Goal: Task Accomplishment & Management: Manage account settings

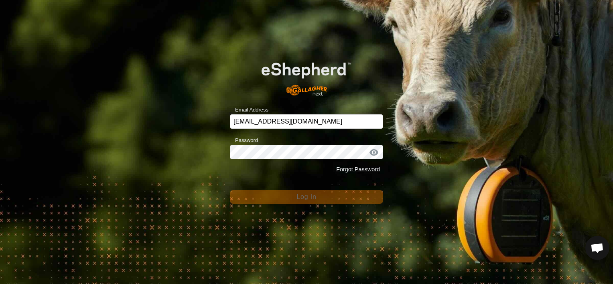
scroll to position [980, 0]
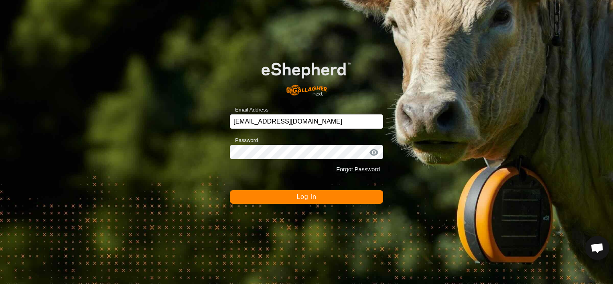
click at [288, 194] on button "Log In" at bounding box center [306, 197] width 153 height 14
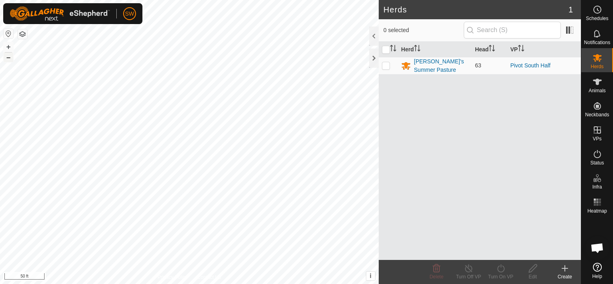
click at [6, 58] on button "–" at bounding box center [9, 58] width 10 height 10
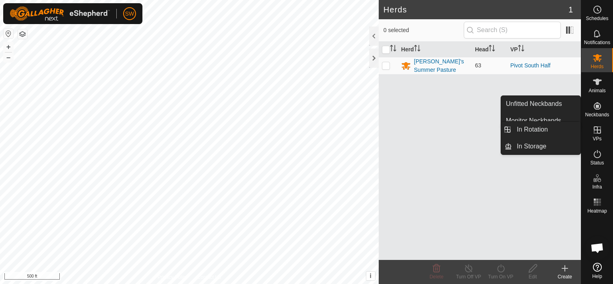
click at [598, 133] on icon at bounding box center [597, 129] width 7 height 7
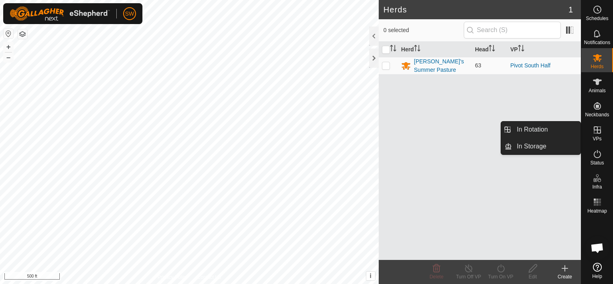
click at [564, 137] on link "In Rotation" at bounding box center [546, 130] width 69 height 16
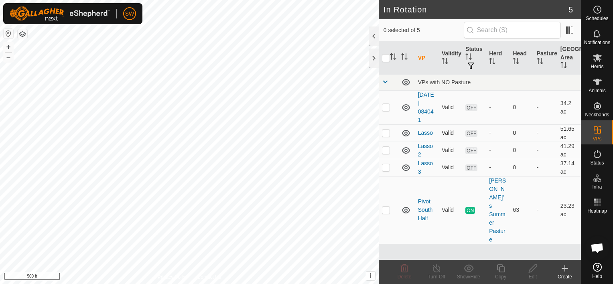
drag, startPoint x: 427, startPoint y: 134, endPoint x: 408, endPoint y: 130, distance: 19.4
click at [408, 130] on icon at bounding box center [406, 133] width 10 height 10
drag, startPoint x: 406, startPoint y: 131, endPoint x: 393, endPoint y: 138, distance: 14.7
drag, startPoint x: 393, startPoint y: 138, endPoint x: 406, endPoint y: 150, distance: 17.9
click at [406, 150] on icon at bounding box center [406, 151] width 10 height 10
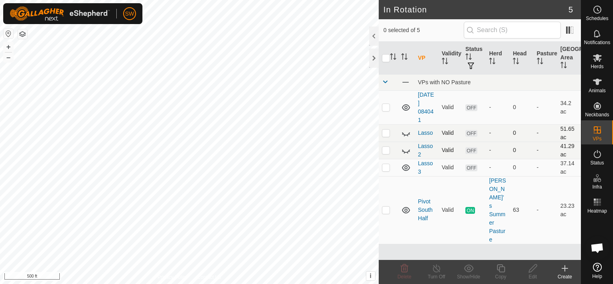
click at [406, 133] on icon at bounding box center [406, 133] width 10 height 10
click at [408, 148] on icon at bounding box center [406, 151] width 10 height 10
click at [406, 166] on icon at bounding box center [406, 168] width 10 height 10
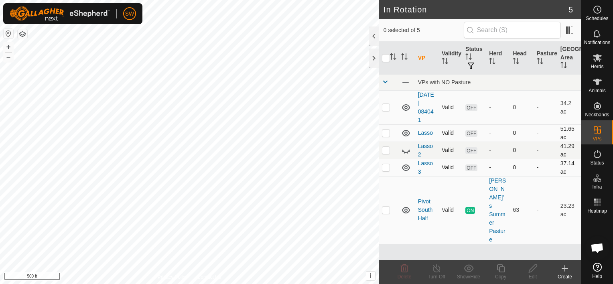
click at [470, 165] on span "OFF" at bounding box center [471, 167] width 12 height 7
click at [468, 167] on span "OFF" at bounding box center [471, 167] width 12 height 7
click at [405, 150] on icon at bounding box center [406, 151] width 10 height 10
click at [388, 164] on p-checkbox at bounding box center [386, 167] width 8 height 6
checkbox input "true"
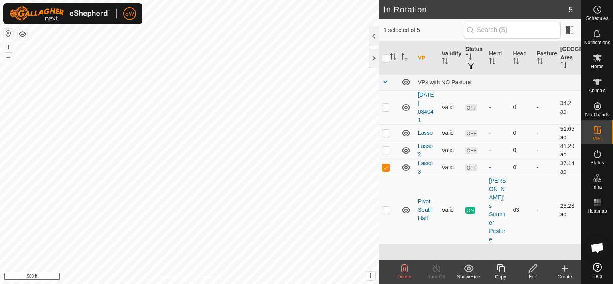
click at [387, 207] on p-checkbox at bounding box center [386, 210] width 8 height 6
checkbox input "true"
click at [385, 168] on p-checkbox at bounding box center [386, 167] width 8 height 6
checkbox input "false"
click at [436, 268] on line at bounding box center [436, 269] width 6 height 6
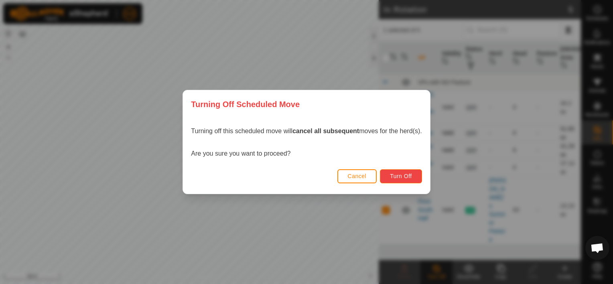
click at [406, 176] on span "Turn Off" at bounding box center [401, 176] width 22 height 6
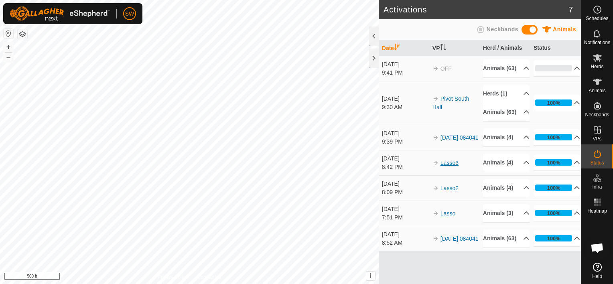
click at [454, 166] on link "Lasso3" at bounding box center [449, 163] width 18 height 6
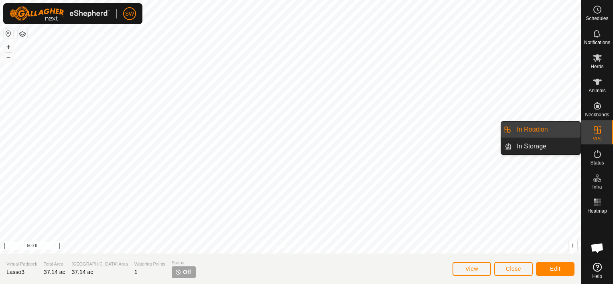
click at [566, 133] on link "In Rotation" at bounding box center [546, 130] width 69 height 16
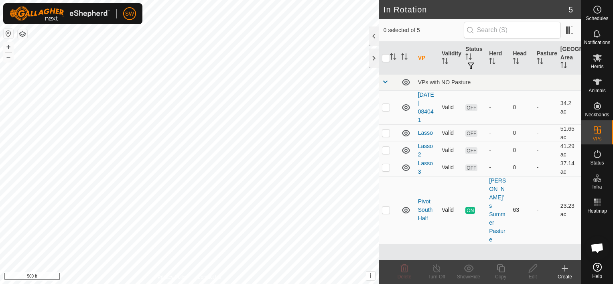
click at [388, 191] on td at bounding box center [388, 210] width 19 height 68
checkbox input "true"
click at [384, 193] on td at bounding box center [388, 210] width 19 height 68
checkbox input "true"
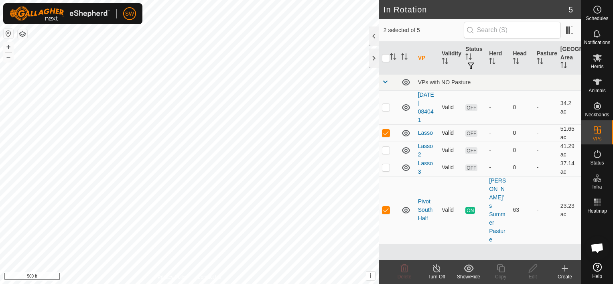
click at [386, 132] on p-checkbox at bounding box center [386, 133] width 8 height 6
checkbox input "false"
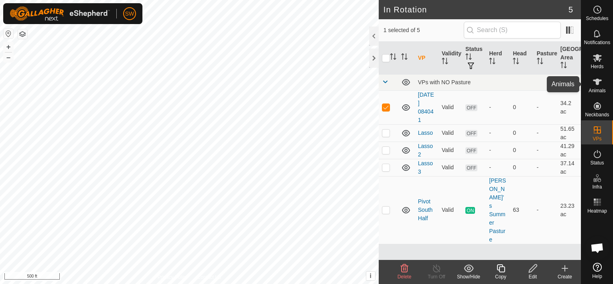
click at [591, 77] on es-animals-svg-icon at bounding box center [597, 81] width 14 height 13
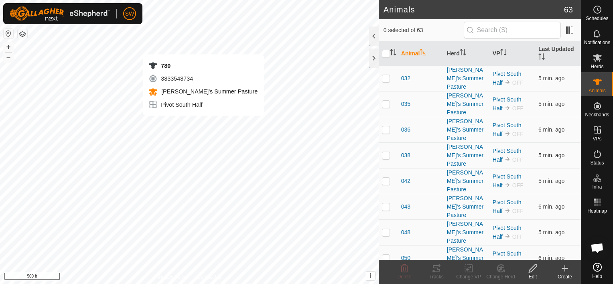
checkbox input "true"
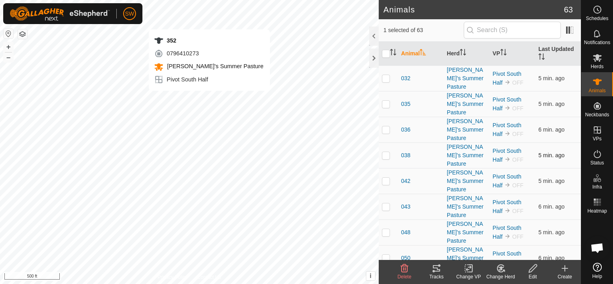
checkbox input "true"
checkbox input "false"
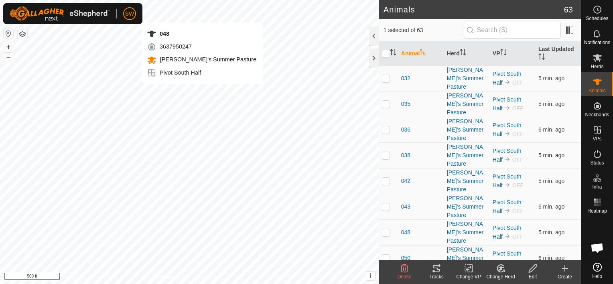
checkbox input "true"
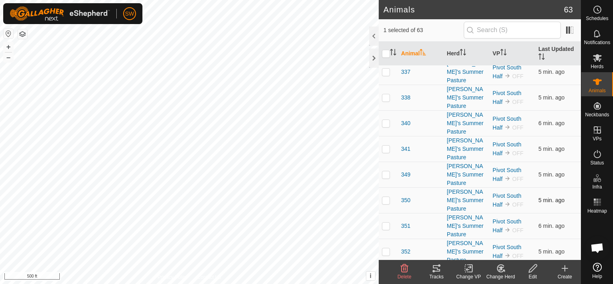
scroll to position [1033, 0]
click at [385, 248] on p-checkbox at bounding box center [386, 251] width 8 height 6
checkbox input "true"
checkbox input "false"
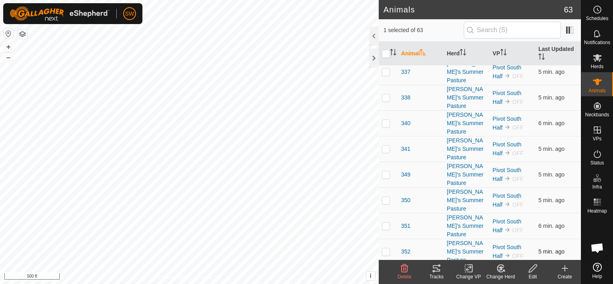
checkbox input "false"
click at [398, 229] on td "351" at bounding box center [421, 226] width 46 height 26
click at [388, 248] on p-checkbox at bounding box center [386, 251] width 8 height 6
checkbox input "true"
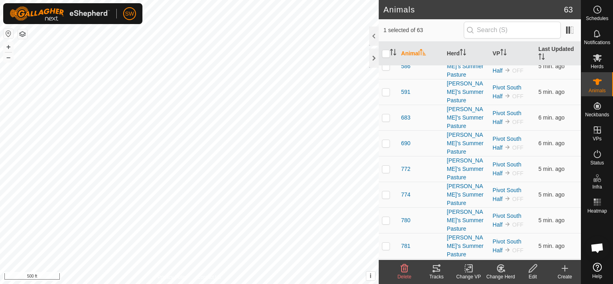
scroll to position [1269, 0]
click at [386, 221] on td at bounding box center [388, 221] width 19 height 26
checkbox input "true"
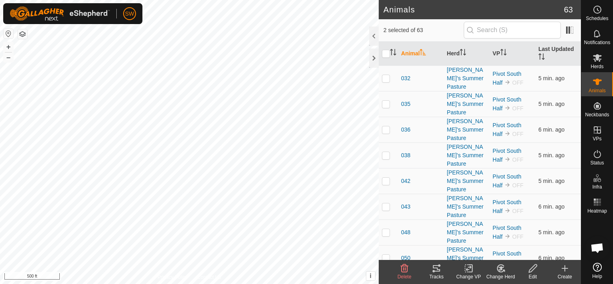
scroll to position [6, 0]
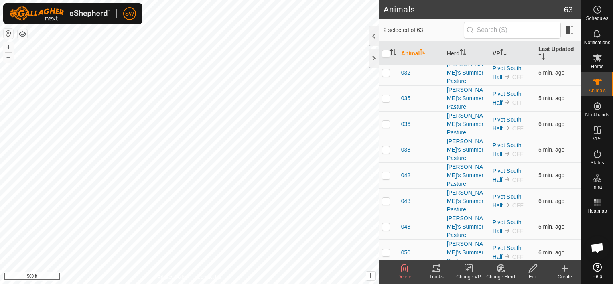
click at [387, 223] on p-checkbox at bounding box center [386, 226] width 8 height 6
checkbox input "true"
click at [512, 232] on span "OFF" at bounding box center [517, 231] width 11 height 6
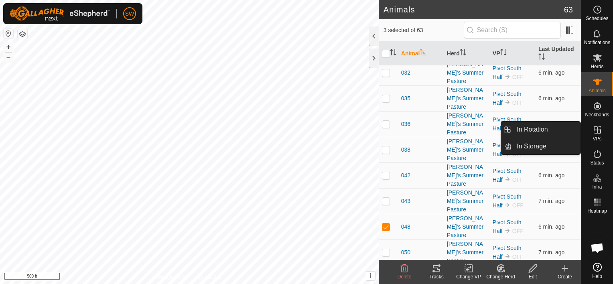
click at [596, 132] on icon at bounding box center [597, 130] width 10 height 10
drag, startPoint x: 576, startPoint y: 133, endPoint x: 506, endPoint y: 129, distance: 69.9
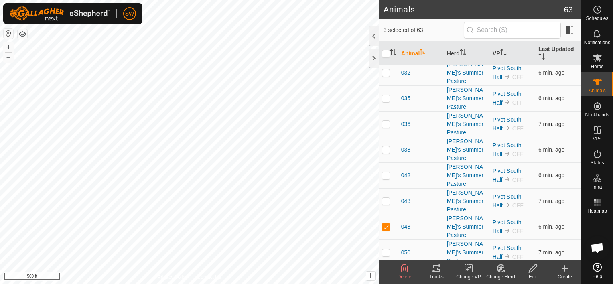
drag, startPoint x: 506, startPoint y: 129, endPoint x: 494, endPoint y: 134, distance: 13.3
click at [494, 134] on td "Pivot South Half OFF" at bounding box center [512, 124] width 46 height 26
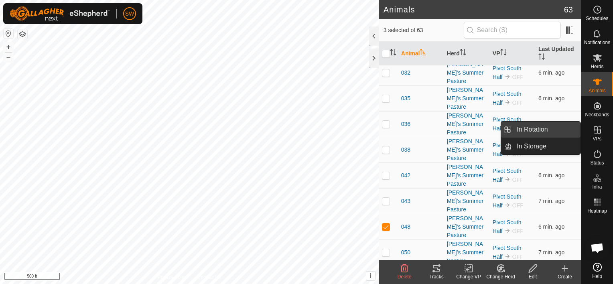
click at [574, 130] on link "In Rotation" at bounding box center [546, 130] width 69 height 16
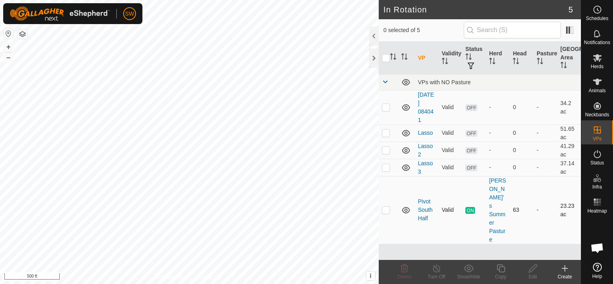
click at [387, 207] on p-checkbox at bounding box center [386, 210] width 8 height 6
checkbox input "true"
click at [439, 268] on icon at bounding box center [436, 268] width 7 height 8
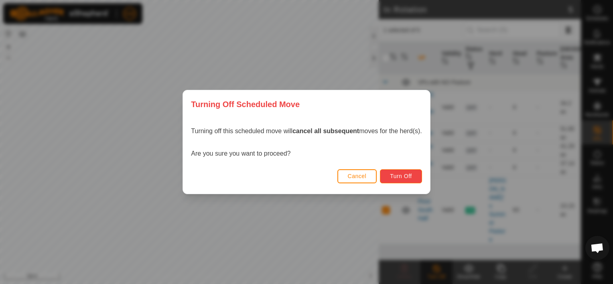
click at [398, 179] on span "Turn Off" at bounding box center [401, 176] width 22 height 6
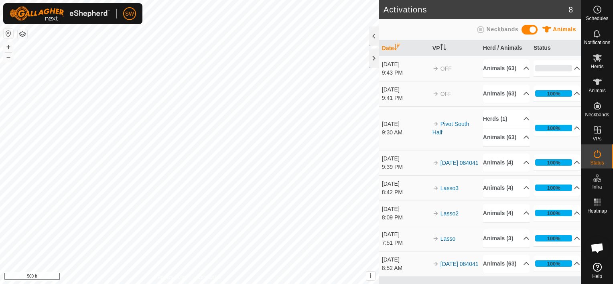
scroll to position [24, 0]
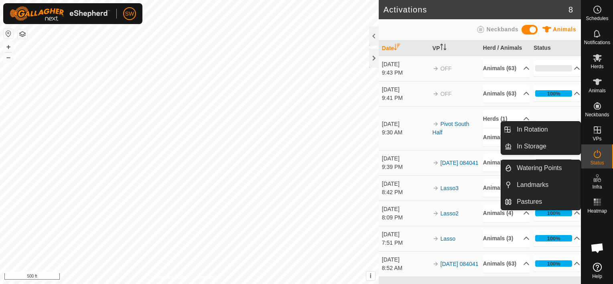
click at [600, 136] on span "VPs" at bounding box center [596, 138] width 9 height 5
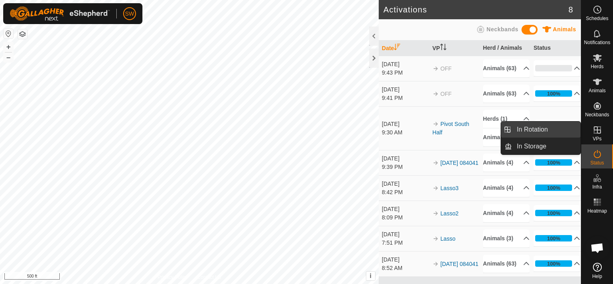
click at [572, 128] on link "In Rotation" at bounding box center [546, 130] width 69 height 16
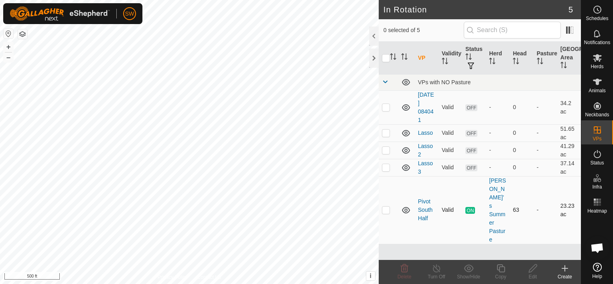
click at [382, 207] on p-checkbox at bounding box center [386, 210] width 8 height 6
checkbox input "true"
click at [468, 207] on span "ON" at bounding box center [470, 210] width 10 height 7
drag, startPoint x: 468, startPoint y: 194, endPoint x: 445, endPoint y: 255, distance: 65.0
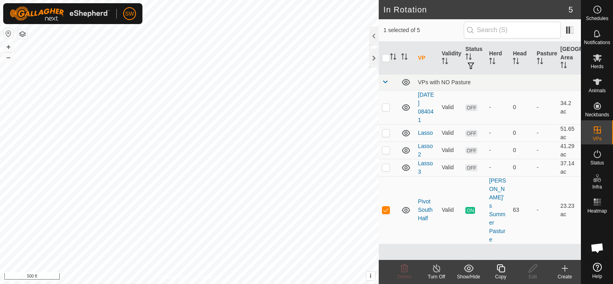
click at [445, 255] on div "VP Validity Status Herd Head Pasture Grazing Area VPs with NO Pasture [DATE] 08…" at bounding box center [480, 151] width 202 height 218
click at [435, 274] on div "Turn Off" at bounding box center [436, 276] width 32 height 7
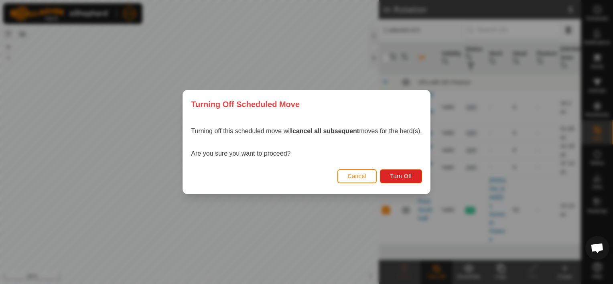
click at [404, 185] on div "Cancel Turn Off" at bounding box center [306, 179] width 247 height 27
click at [405, 178] on span "Turn Off" at bounding box center [401, 176] width 22 height 6
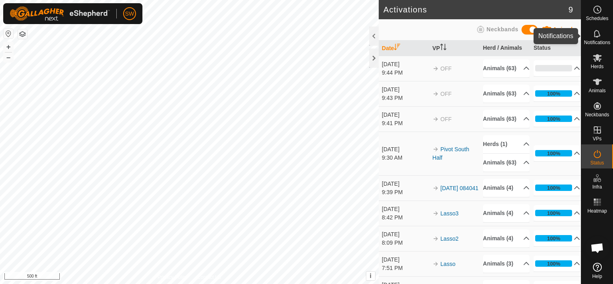
click at [602, 37] on es-notification-svg-icon at bounding box center [597, 33] width 14 height 13
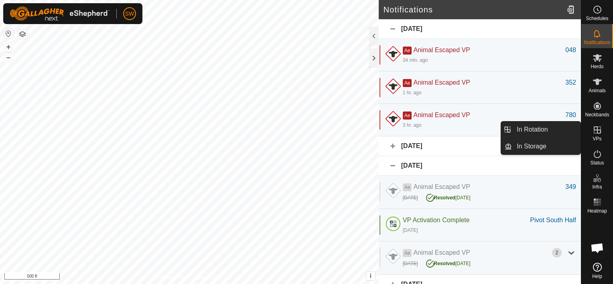
click at [597, 132] on icon at bounding box center [597, 129] width 7 height 7
click at [568, 129] on link "In Rotation" at bounding box center [546, 130] width 69 height 16
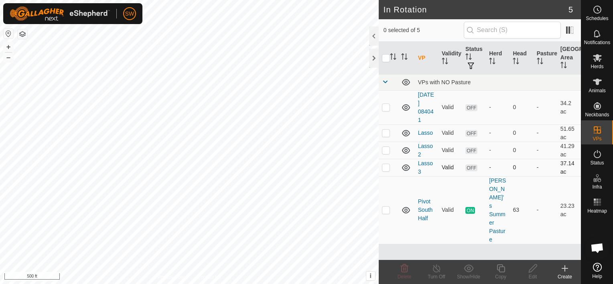
click at [387, 166] on p-checkbox at bounding box center [386, 167] width 8 height 6
checkbox input "true"
click at [388, 207] on p-checkbox at bounding box center [386, 210] width 8 height 6
checkbox input "true"
click at [387, 167] on p-checkbox at bounding box center [386, 167] width 8 height 6
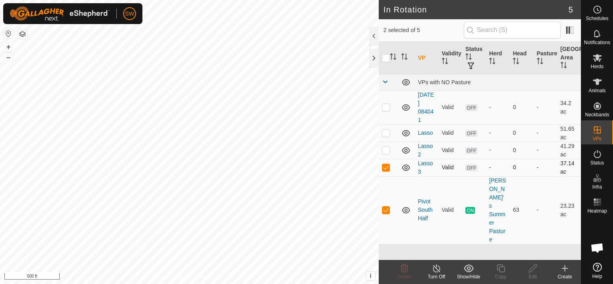
checkbox input "false"
click at [430, 260] on div "Turn Off" at bounding box center [436, 272] width 32 height 24
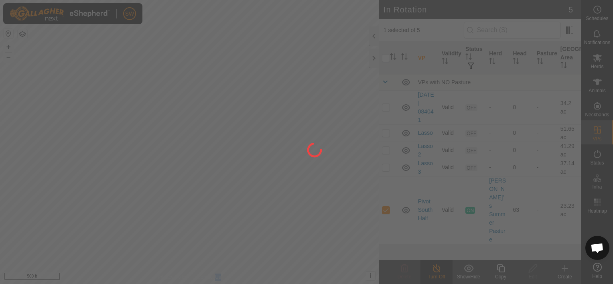
click at [430, 260] on div at bounding box center [306, 142] width 613 height 284
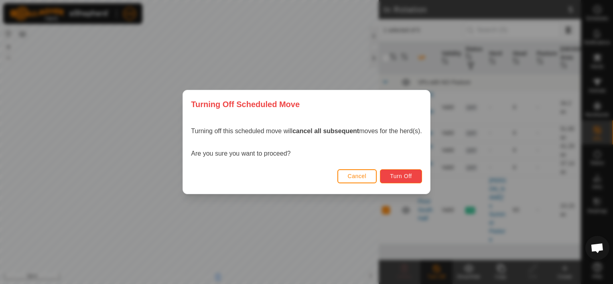
drag, startPoint x: 430, startPoint y: 260, endPoint x: 404, endPoint y: 172, distance: 92.4
click at [404, 172] on button "Turn Off" at bounding box center [401, 176] width 42 height 14
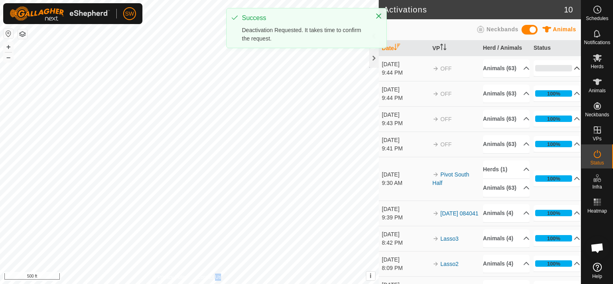
scroll to position [89, 0]
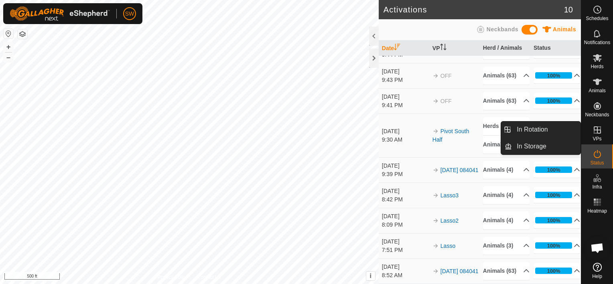
drag, startPoint x: 592, startPoint y: 143, endPoint x: 592, endPoint y: 133, distance: 10.0
click at [592, 133] on icon at bounding box center [597, 130] width 10 height 10
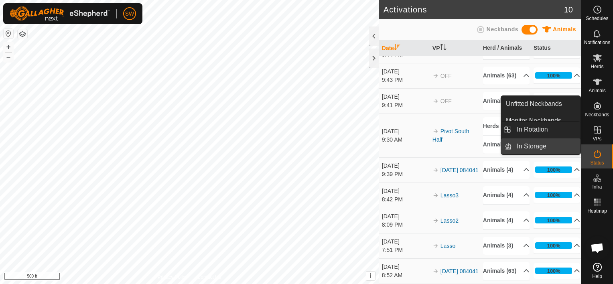
click at [558, 146] on link "In Storage" at bounding box center [546, 146] width 69 height 16
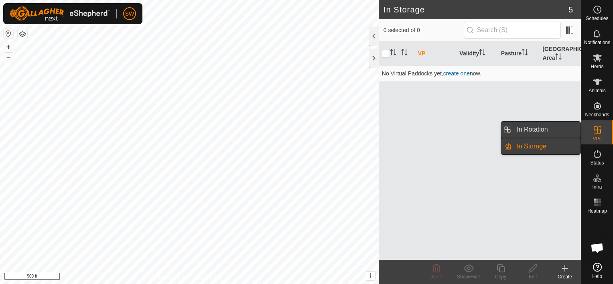
click at [563, 129] on link "In Rotation" at bounding box center [546, 130] width 69 height 16
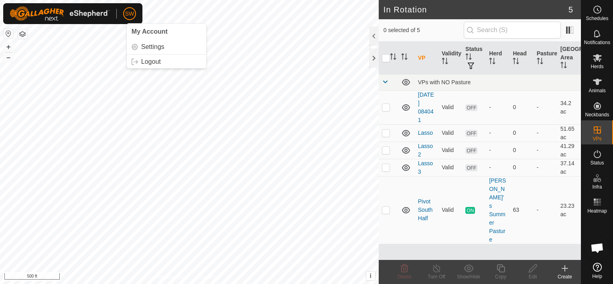
click at [126, 14] on span "SW" at bounding box center [129, 14] width 9 height 8
click at [160, 57] on link "Logout" at bounding box center [166, 61] width 79 height 13
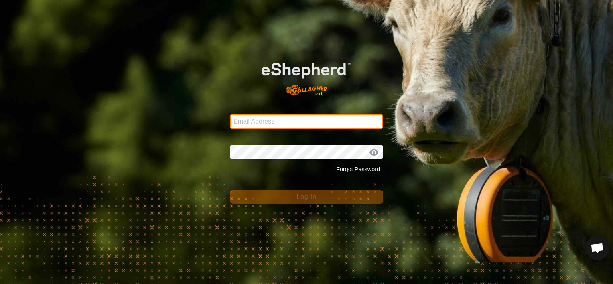
type input "[EMAIL_ADDRESS][DOMAIN_NAME]"
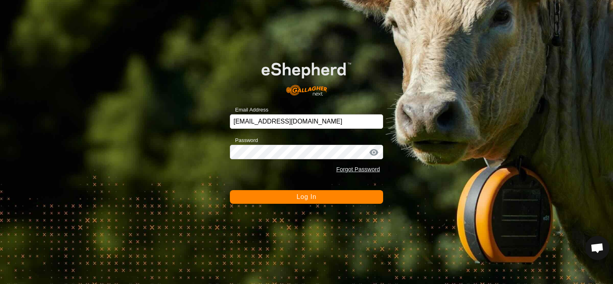
click at [283, 195] on button "Log In" at bounding box center [306, 197] width 153 height 14
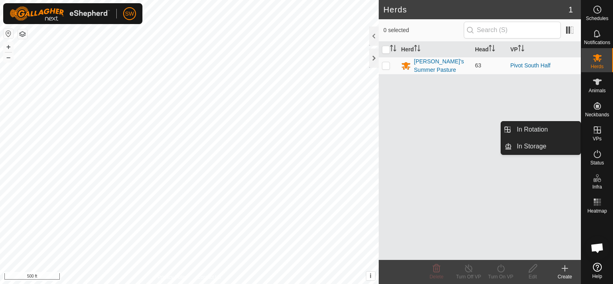
click at [596, 129] on icon at bounding box center [597, 130] width 10 height 10
click at [563, 129] on link "In Rotation" at bounding box center [546, 130] width 69 height 16
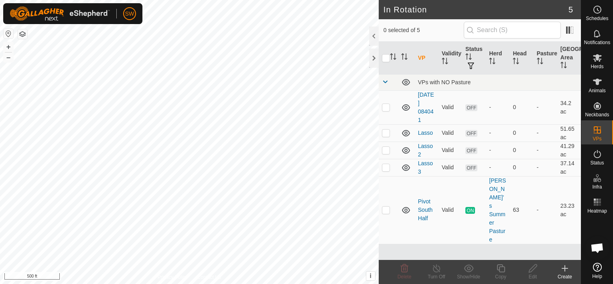
click at [565, 266] on icon at bounding box center [565, 269] width 0 height 6
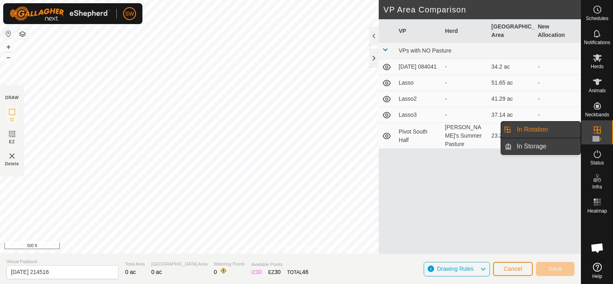
click at [581, 146] on es-menu-bar "Schedules Notifications Herds Animals Neckbands VPs Status Infra Heatmap Help I…" at bounding box center [597, 142] width 32 height 284
drag, startPoint x: 576, startPoint y: 143, endPoint x: 602, endPoint y: 130, distance: 28.9
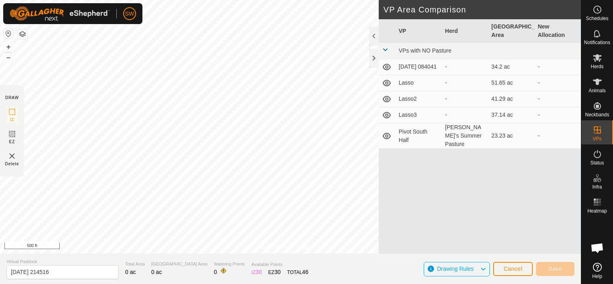
drag, startPoint x: 602, startPoint y: 130, endPoint x: 478, endPoint y: 156, distance: 127.3
click at [478, 156] on div "VP Herd Grazing Area New Allocation VPs with NO Pasture [DATE] 084041 - 34.2 ac…" at bounding box center [480, 136] width 202 height 235
click at [600, 10] on circle at bounding box center [597, 9] width 7 height 7
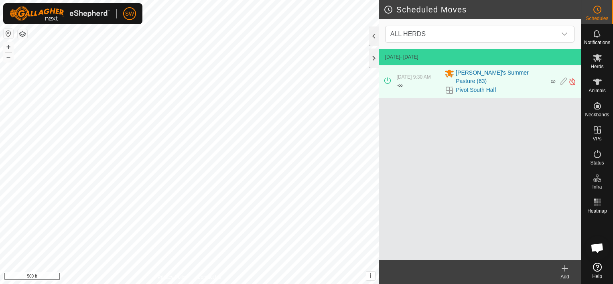
click at [473, 122] on div "[DATE] - [DATE] [DATE] 9:30 AM - ∞ [PERSON_NAME]'s Summer Pasture (63) Pivot So…" at bounding box center [480, 154] width 202 height 211
click at [561, 264] on icon at bounding box center [565, 269] width 10 height 10
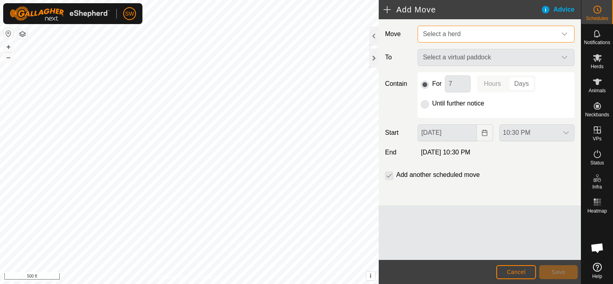
click at [468, 36] on span "Select a herd" at bounding box center [488, 34] width 137 height 16
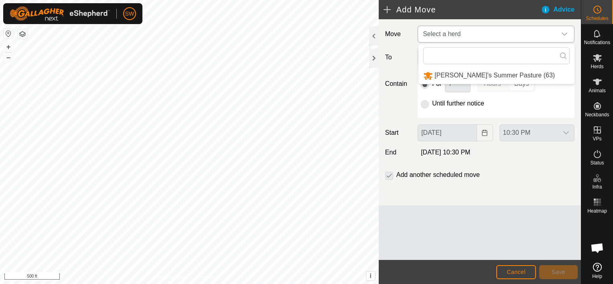
click at [474, 74] on li "[PERSON_NAME]'s Summer Pasture (63)" at bounding box center [496, 75] width 156 height 16
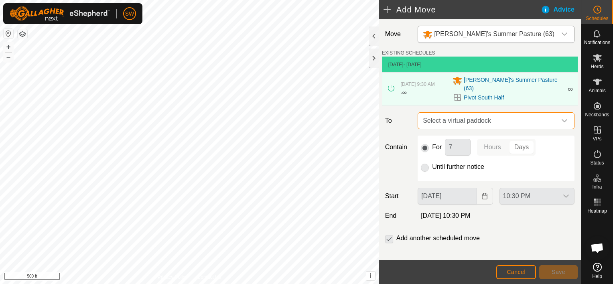
click at [507, 114] on span "Select a virtual paddock" at bounding box center [488, 121] width 137 height 16
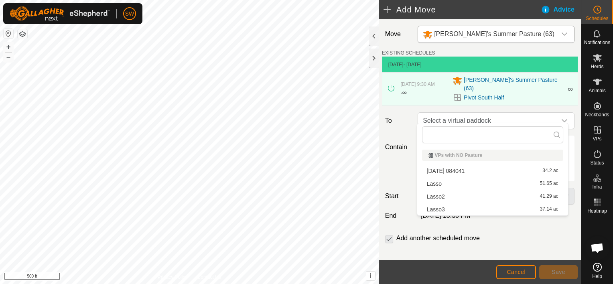
click at [393, 157] on div "Contain For 7 Hours Days Until further notice" at bounding box center [480, 159] width 196 height 46
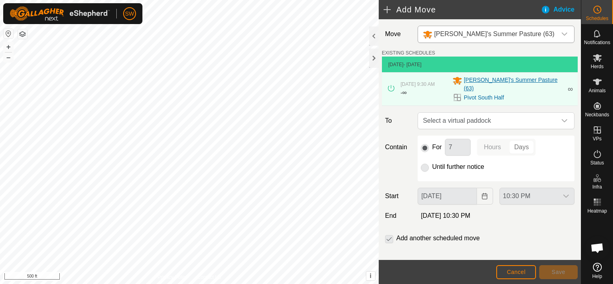
click at [526, 80] on span "[PERSON_NAME]'s Summer Pasture (63)" at bounding box center [513, 84] width 99 height 17
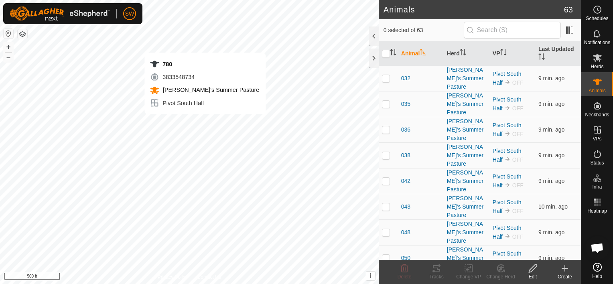
checkbox input "true"
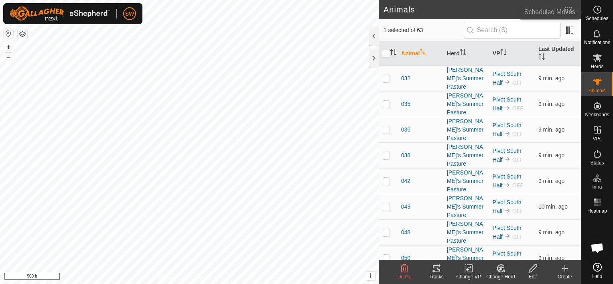
click at [602, 16] on span "Schedules" at bounding box center [597, 18] width 22 height 5
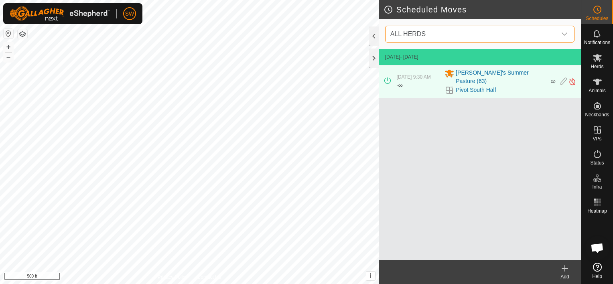
click at [481, 37] on span "ALL HERDS" at bounding box center [471, 34] width 169 height 16
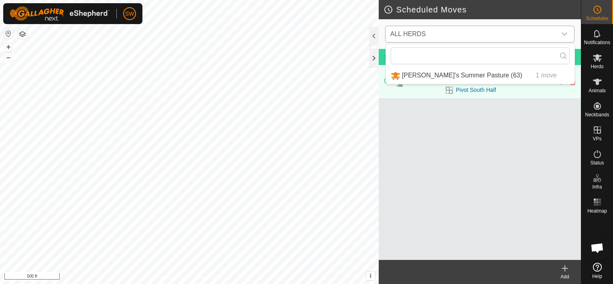
click at [478, 74] on li "[PERSON_NAME]'s Summer Pasture (63) 1 move" at bounding box center [480, 75] width 189 height 16
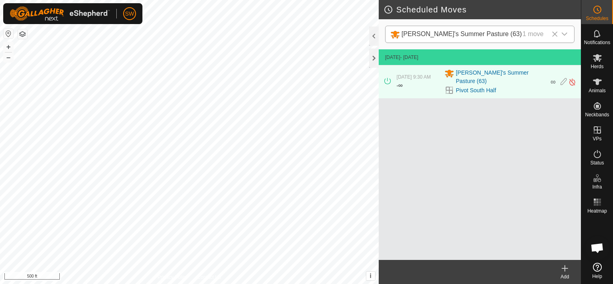
click at [536, 116] on div "[DATE] - [DATE] [DATE] 9:30 AM - ∞ [PERSON_NAME]'s Summer Pasture (63) Pivot So…" at bounding box center [480, 154] width 202 height 211
click at [596, 65] on span "Herds" at bounding box center [596, 66] width 13 height 5
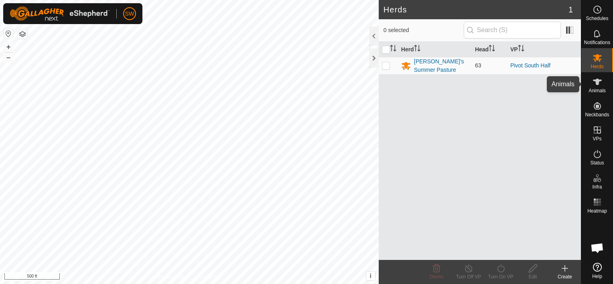
click at [607, 84] on div "Animals" at bounding box center [597, 84] width 32 height 24
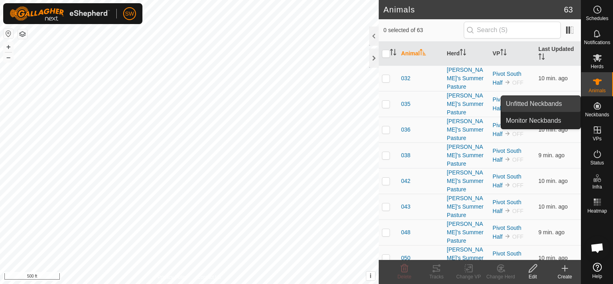
click at [573, 96] on link "Unfitted Neckbands" at bounding box center [540, 104] width 79 height 16
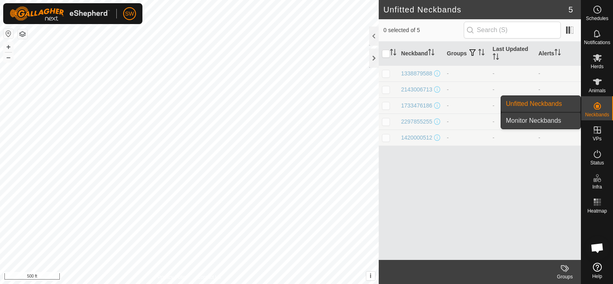
click at [550, 121] on link "Monitor Neckbands" at bounding box center [540, 121] width 79 height 16
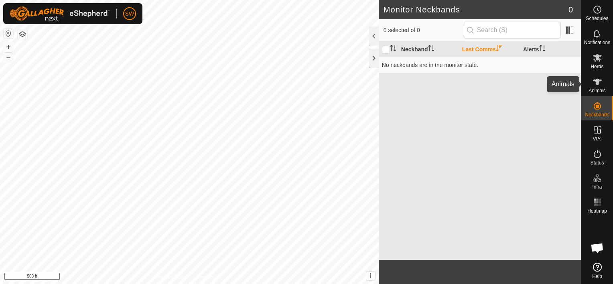
click at [604, 87] on es-animals-svg-icon at bounding box center [597, 81] width 14 height 13
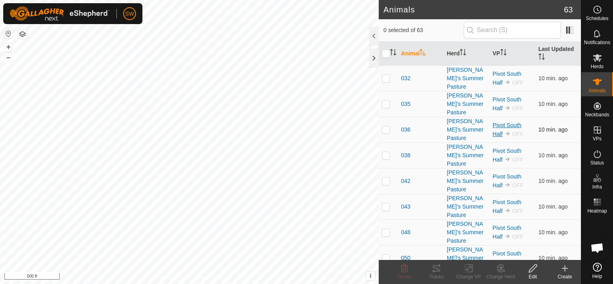
click at [494, 128] on link "Pivot South Half" at bounding box center [507, 129] width 29 height 15
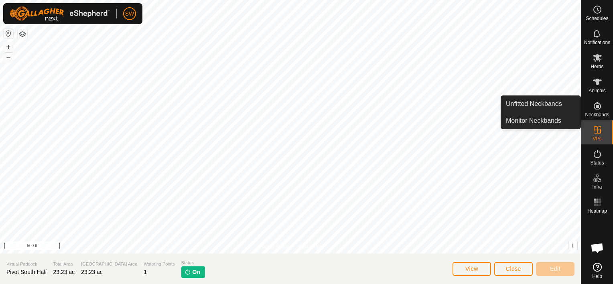
click at [598, 109] on icon at bounding box center [597, 105] width 7 height 7
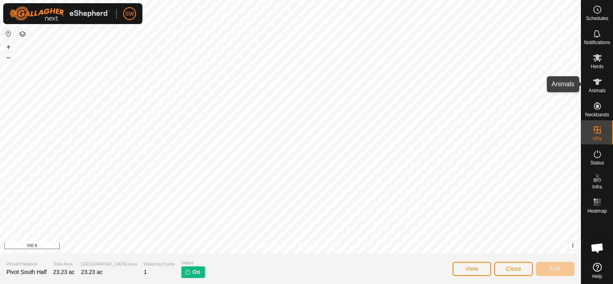
click at [600, 85] on icon at bounding box center [597, 82] width 10 height 10
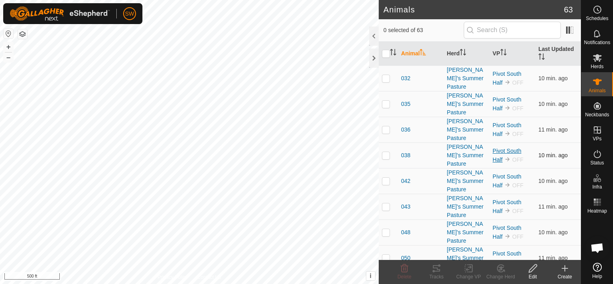
click at [510, 150] on link "Pivot South Half" at bounding box center [507, 155] width 29 height 15
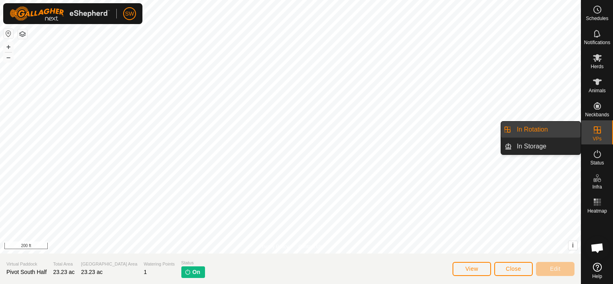
click at [571, 130] on link "In Rotation" at bounding box center [546, 130] width 69 height 16
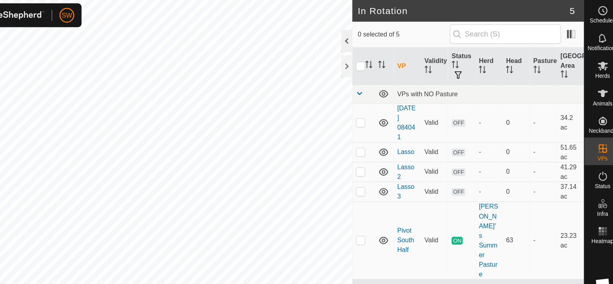
click at [376, 40] on div at bounding box center [374, 35] width 10 height 19
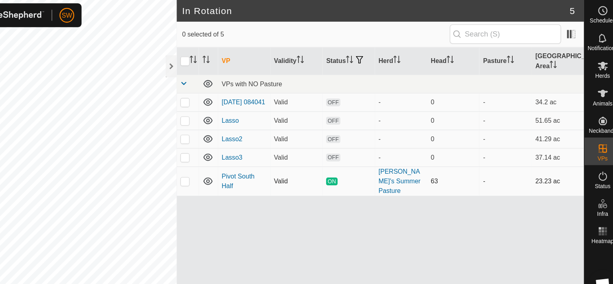
click at [359, 155] on span "ON" at bounding box center [361, 158] width 10 height 7
click at [276, 151] on link "Pivot South Half" at bounding box center [279, 158] width 29 height 15
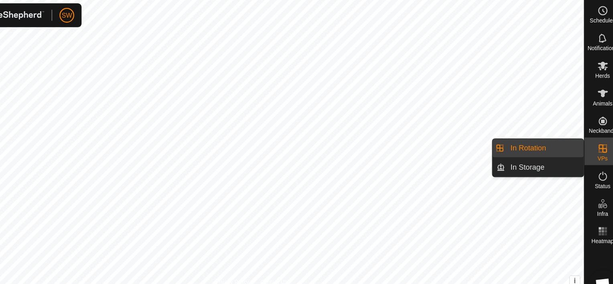
click at [599, 128] on icon at bounding box center [597, 130] width 10 height 10
click at [555, 141] on link "In Storage" at bounding box center [546, 146] width 69 height 16
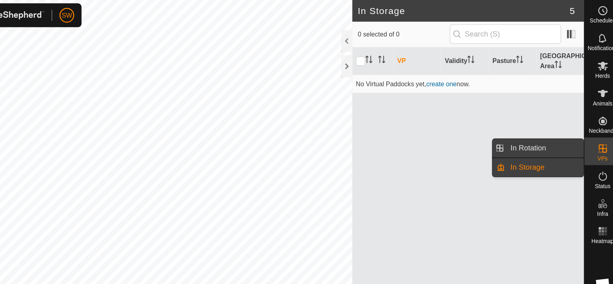
click at [556, 131] on link "In Rotation" at bounding box center [546, 130] width 69 height 16
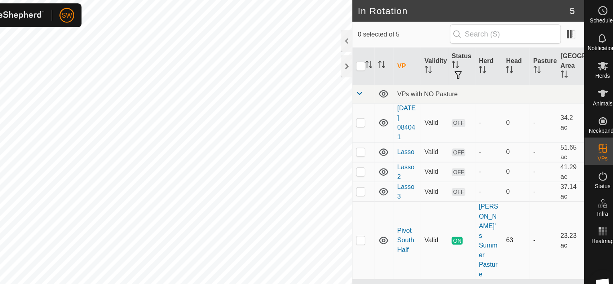
click at [474, 207] on span "ON" at bounding box center [470, 210] width 10 height 7
click at [598, 60] on icon at bounding box center [597, 58] width 9 height 8
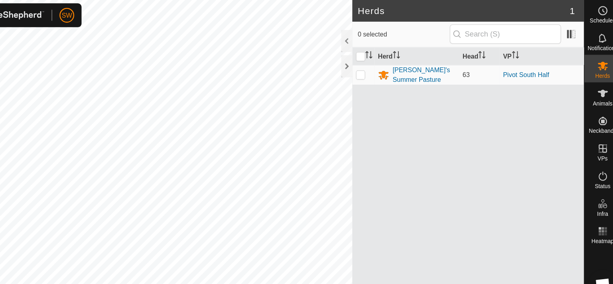
click at [112, 10] on div "SW" at bounding box center [72, 13] width 139 height 21
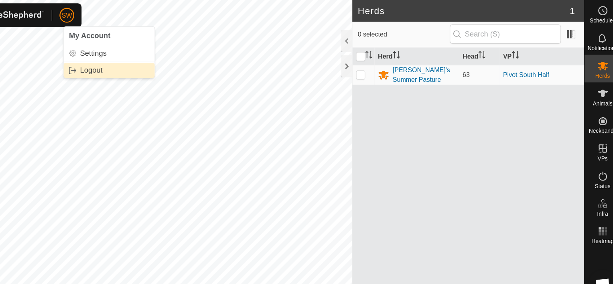
click at [151, 64] on link "Logout" at bounding box center [166, 61] width 79 height 13
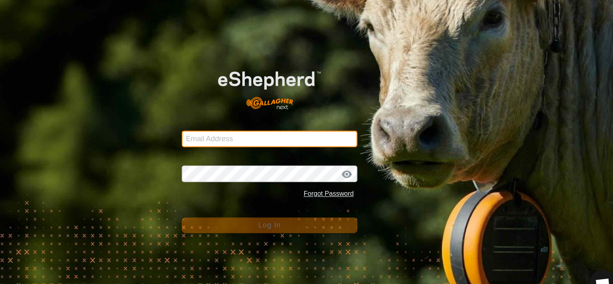
type input "[EMAIL_ADDRESS][DOMAIN_NAME]"
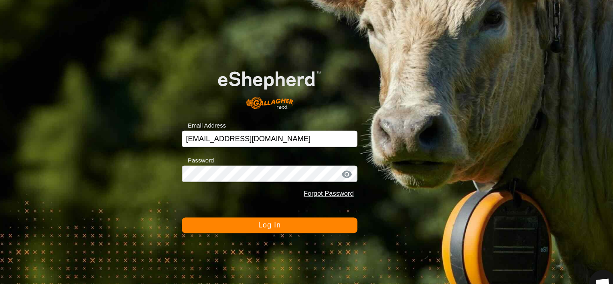
click at [299, 201] on button "Log In" at bounding box center [306, 197] width 153 height 14
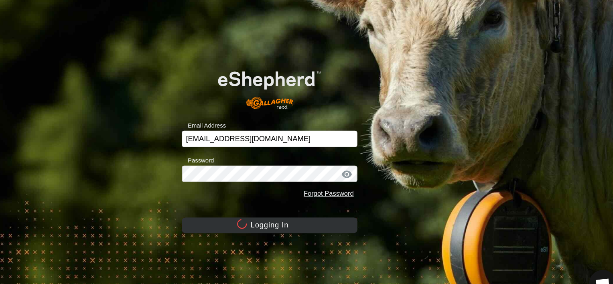
drag, startPoint x: 299, startPoint y: 201, endPoint x: 418, endPoint y: 144, distance: 132.7
click at [418, 144] on div "Email Address [EMAIL_ADDRESS][DOMAIN_NAME] Password Forgot Password Logging In" at bounding box center [306, 142] width 613 height 284
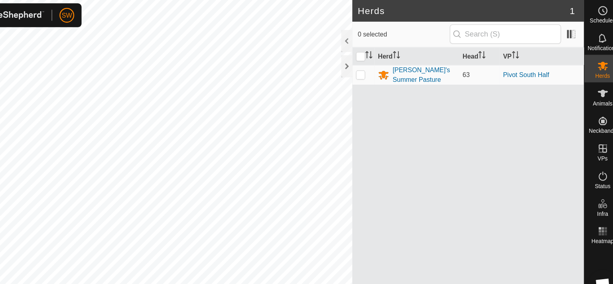
click at [385, 134] on div "Herds 1 0 selected Herd Head VP [PERSON_NAME]'s Summer Pasture 63 Pivot South H…" at bounding box center [290, 142] width 581 height 284
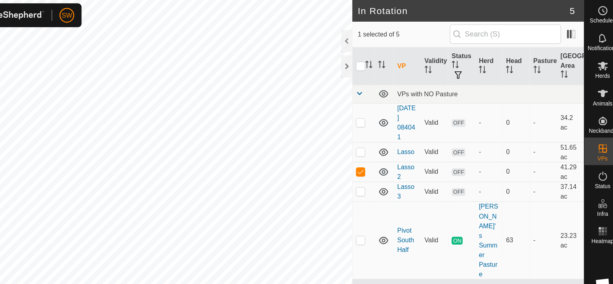
checkbox input "true"
checkbox input "false"
checkbox input "true"
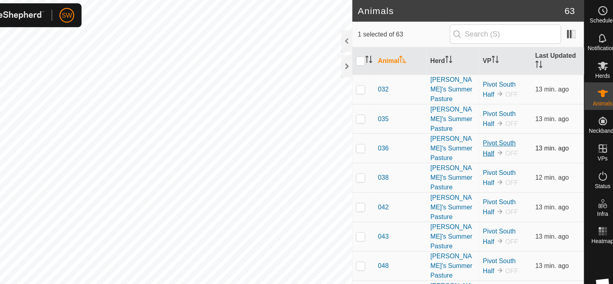
click at [508, 124] on link "Pivot South Half" at bounding box center [507, 129] width 29 height 15
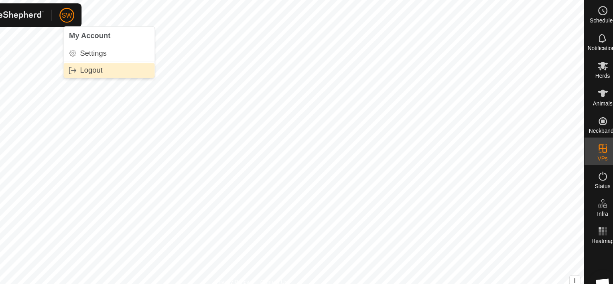
click at [151, 59] on link "Logout" at bounding box center [166, 61] width 79 height 13
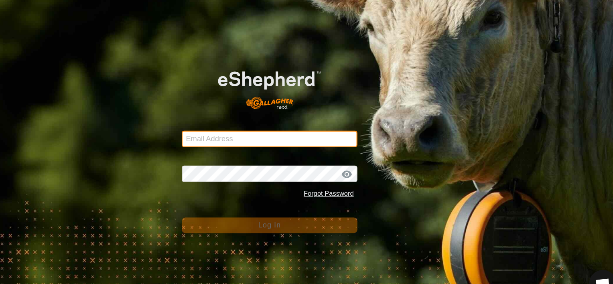
type input "[EMAIL_ADDRESS][DOMAIN_NAME]"
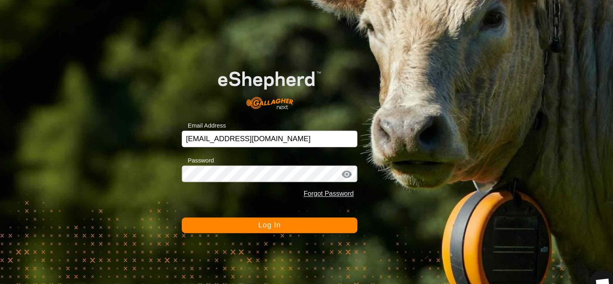
click at [301, 195] on span "Log In" at bounding box center [306, 196] width 20 height 7
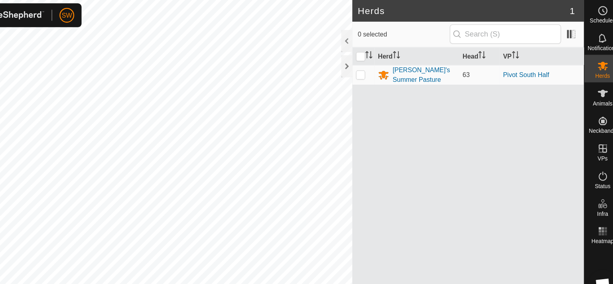
click at [497, 5] on div "Herds 1 0 selected Herd Head VP [PERSON_NAME]'s Summer Pasture 63 Pivot South H…" at bounding box center [290, 142] width 581 height 284
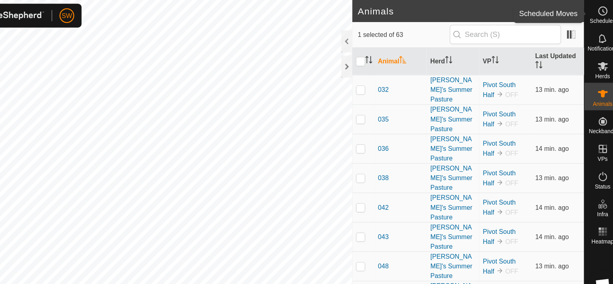
click at [595, 16] on span "Schedules" at bounding box center [597, 18] width 22 height 5
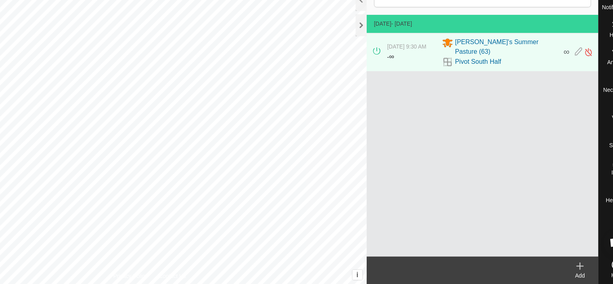
click at [564, 273] on div "Add" at bounding box center [565, 276] width 32 height 7
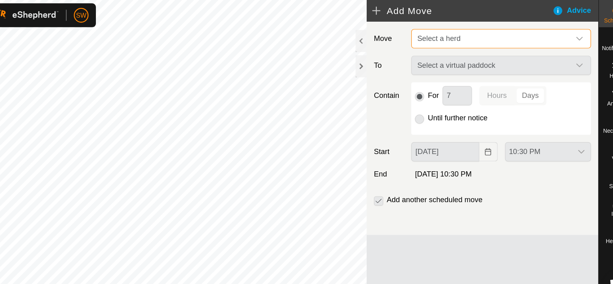
click at [476, 30] on span "Select a herd" at bounding box center [488, 34] width 137 height 16
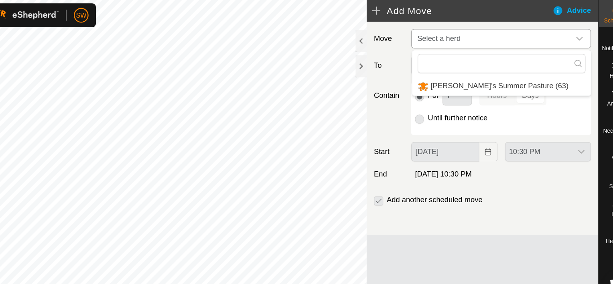
click at [483, 74] on li "[PERSON_NAME]'s Summer Pasture (63)" at bounding box center [496, 75] width 156 height 16
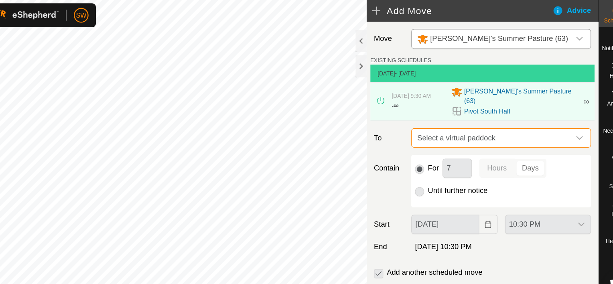
click at [504, 116] on span "Select a virtual paddock" at bounding box center [488, 121] width 137 height 16
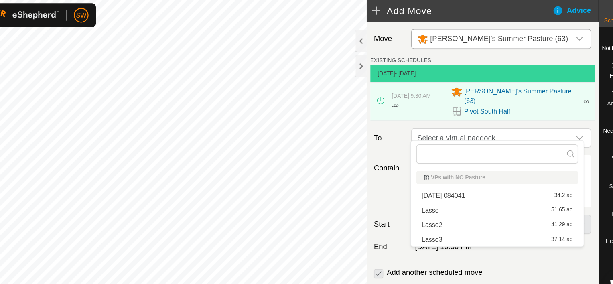
click at [486, 207] on li "Lasso3 37.14 ac" at bounding box center [492, 209] width 141 height 12
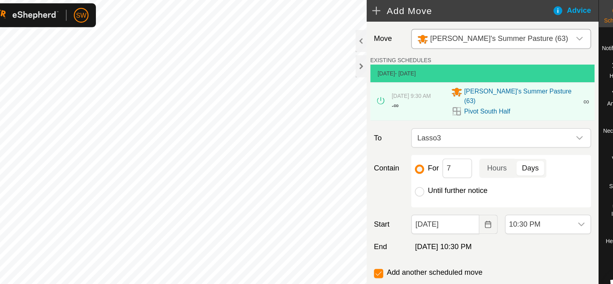
click at [513, 142] on p-togglebutton "Days" at bounding box center [522, 147] width 28 height 17
click at [495, 141] on p-togglebutton "Hours" at bounding box center [492, 147] width 31 height 17
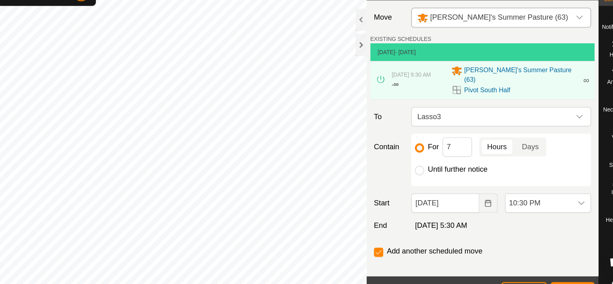
drag, startPoint x: 495, startPoint y: 219, endPoint x: 499, endPoint y: 225, distance: 7.6
click at [499, 233] on div "Add another scheduled move" at bounding box center [480, 241] width 196 height 16
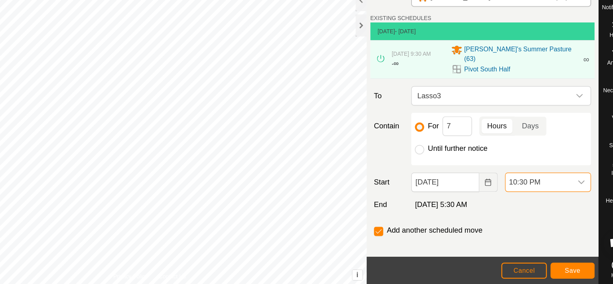
click at [527, 195] on span "10:30 PM" at bounding box center [529, 195] width 58 height 16
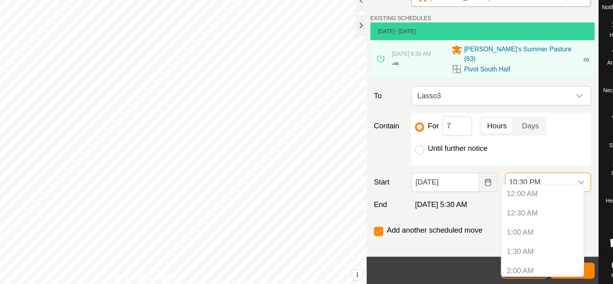
scroll to position [694, 0]
click at [530, 251] on p-selectitem "10:00 PM" at bounding box center [532, 252] width 72 height 16
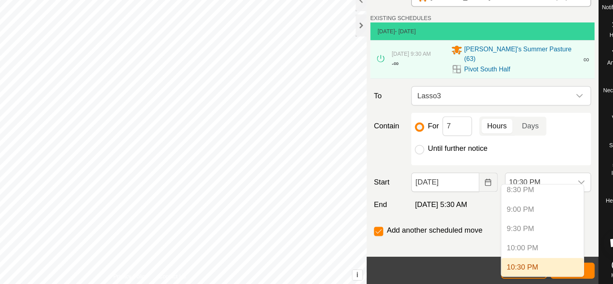
click at [530, 251] on p-selectitem "10:00 PM" at bounding box center [532, 252] width 72 height 16
click at [529, 161] on div "Until further notice" at bounding box center [496, 166] width 150 height 10
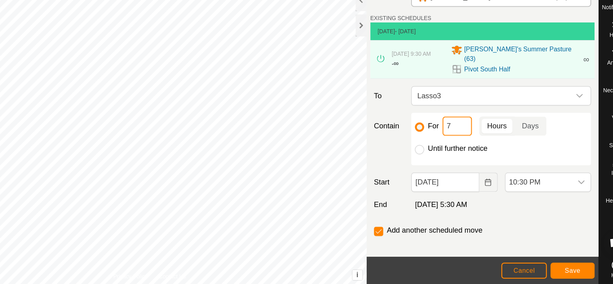
click at [459, 139] on input "7" at bounding box center [458, 146] width 26 height 17
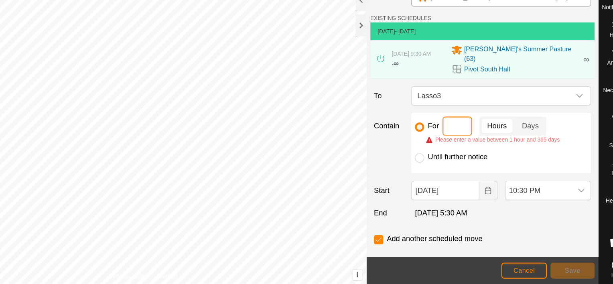
type input "8"
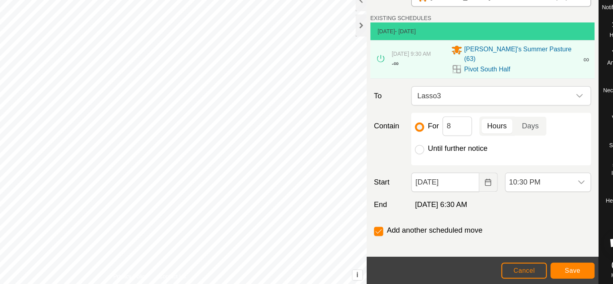
click at [490, 138] on p-togglebutton "Hours" at bounding box center [492, 146] width 31 height 17
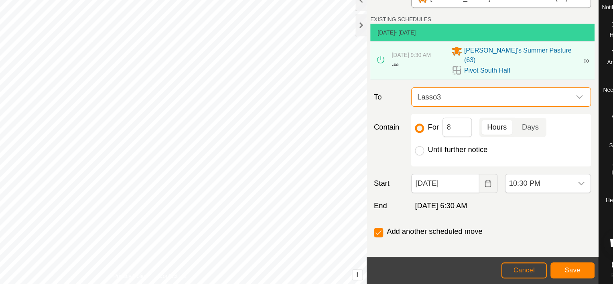
click at [470, 115] on span "Lasso3" at bounding box center [488, 121] width 137 height 16
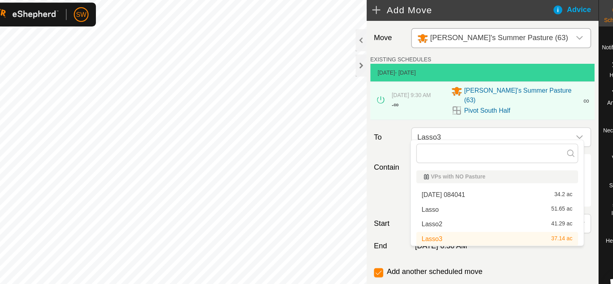
click at [409, 125] on div "Move [PERSON_NAME]'s Summer Pasture (63) EXISTING SCHEDULES [DATE] - [DATE] [DA…" at bounding box center [480, 143] width 202 height 249
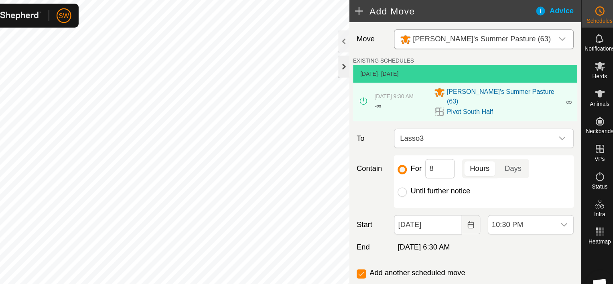
click at [375, 61] on div at bounding box center [374, 58] width 10 height 19
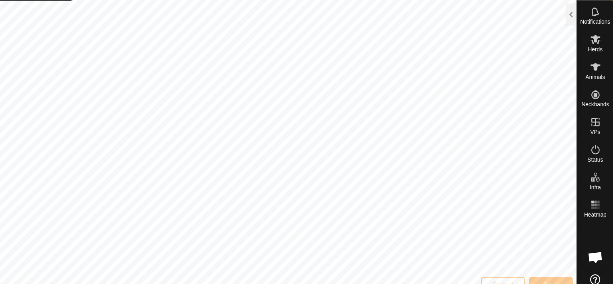
click at [596, 267] on icon at bounding box center [597, 267] width 9 height 9
click at [596, 60] on icon at bounding box center [597, 58] width 9 height 8
drag, startPoint x: 596, startPoint y: 60, endPoint x: 592, endPoint y: 61, distance: 4.5
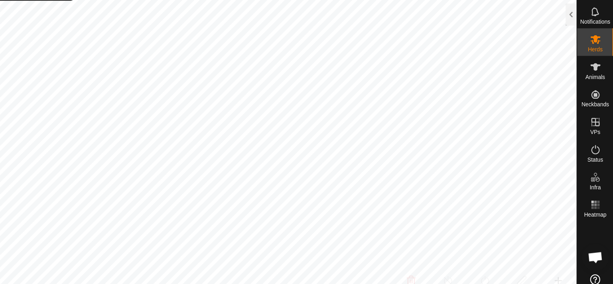
click at [592, 61] on icon at bounding box center [597, 58] width 10 height 10
click at [577, 34] on div at bounding box center [576, 35] width 10 height 19
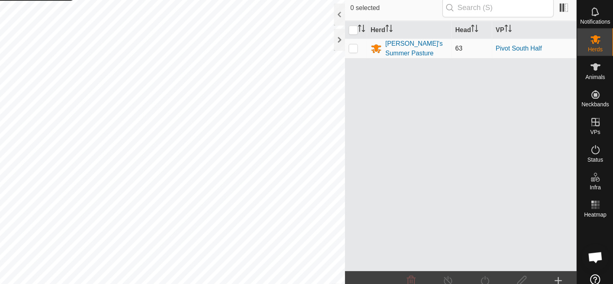
click at [385, 63] on p-checkbox at bounding box center [386, 65] width 8 height 6
checkbox input "true"
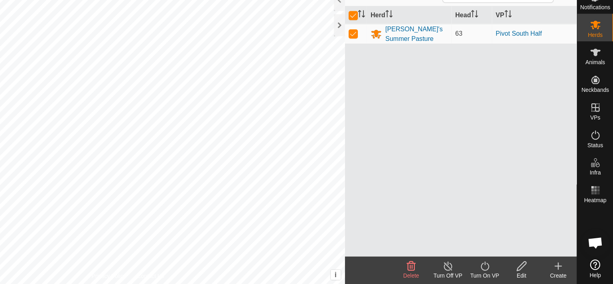
drag, startPoint x: 505, startPoint y: 278, endPoint x: 494, endPoint y: 276, distance: 10.7
drag, startPoint x: 494, startPoint y: 276, endPoint x: 475, endPoint y: 243, distance: 37.6
click at [475, 243] on div "Herd Head VP [PERSON_NAME]'s Summer Pasture 63 Pivot South Half" at bounding box center [480, 151] width 202 height 218
click at [501, 265] on icon at bounding box center [501, 269] width 10 height 10
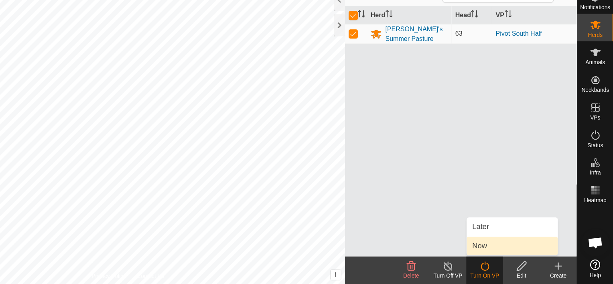
click at [504, 248] on link "Now" at bounding box center [524, 251] width 79 height 16
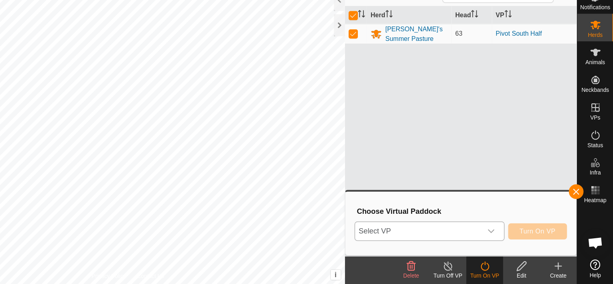
drag, startPoint x: 503, startPoint y: 233, endPoint x: 484, endPoint y: 239, distance: 19.6
click at [484, 239] on span "Select VP" at bounding box center [442, 238] width 111 height 16
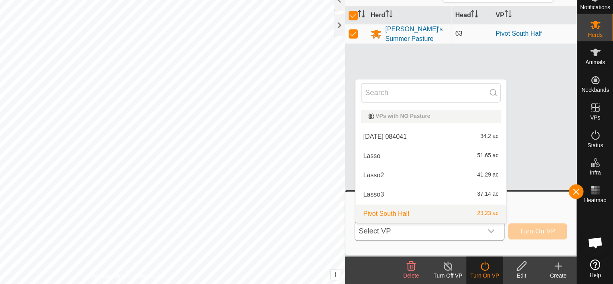
click at [455, 222] on li "Pivot South Half 23.23 ac" at bounding box center [454, 223] width 132 height 16
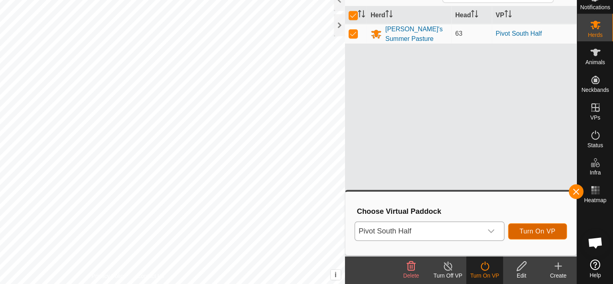
click at [547, 239] on span "Turn On VP" at bounding box center [546, 238] width 31 height 6
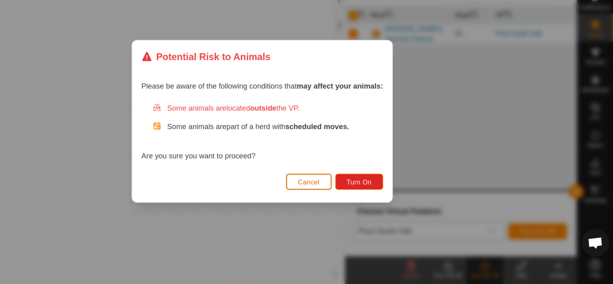
drag, startPoint x: 350, startPoint y: 194, endPoint x: 338, endPoint y: 194, distance: 12.0
click at [338, 194] on button "Cancel" at bounding box center [347, 195] width 40 height 14
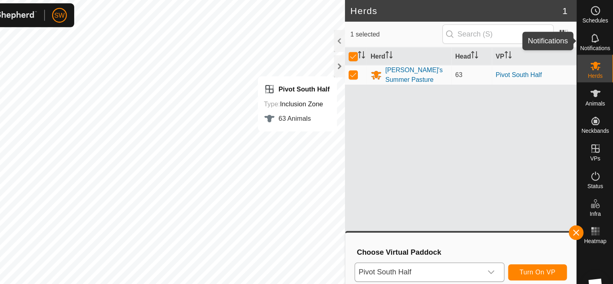
click at [596, 38] on icon at bounding box center [597, 34] width 10 height 10
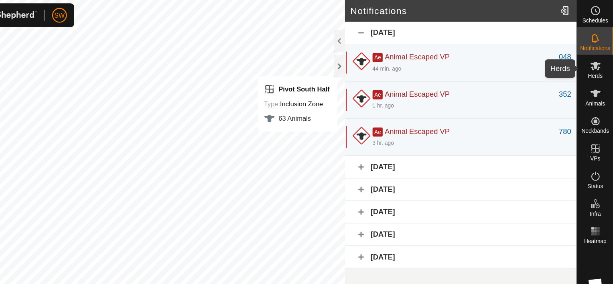
click at [598, 57] on icon at bounding box center [597, 58] width 9 height 8
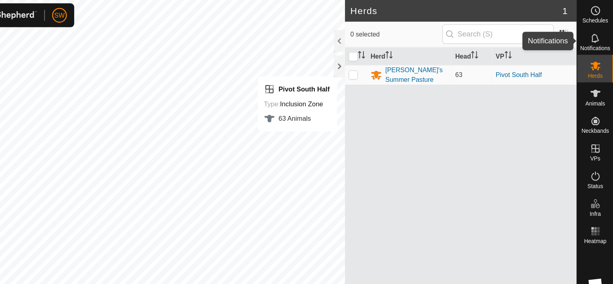
click at [599, 36] on icon at bounding box center [597, 34] width 6 height 8
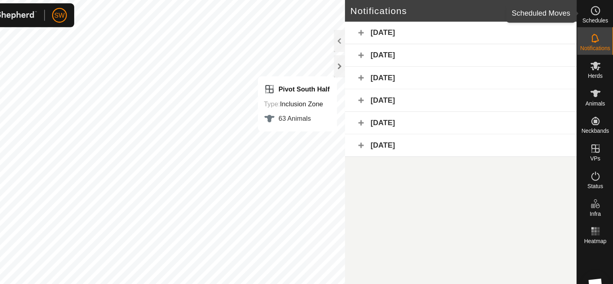
click at [601, 12] on icon at bounding box center [597, 10] width 10 height 10
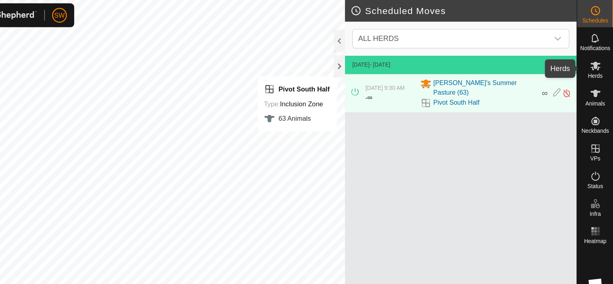
click at [604, 57] on es-mob-svg-icon at bounding box center [597, 57] width 14 height 13
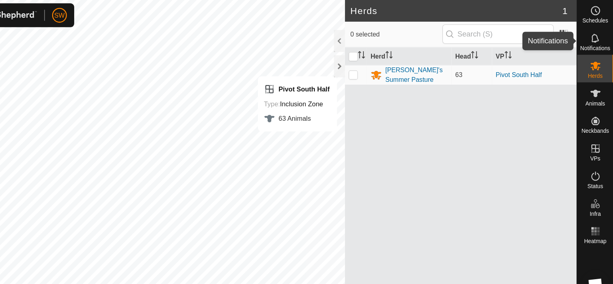
click at [600, 38] on icon at bounding box center [597, 34] width 10 height 10
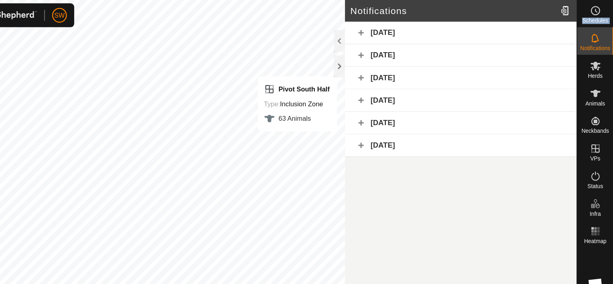
drag, startPoint x: 600, startPoint y: 38, endPoint x: 593, endPoint y: 10, distance: 28.5
click at [593, 10] on nav "Schedules Notifications Herds Animals Neckbands VPs Status Infra Heatmap Help" at bounding box center [597, 142] width 32 height 284
click at [594, 10] on circle at bounding box center [597, 9] width 7 height 7
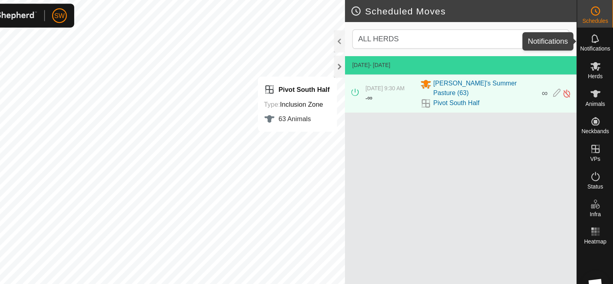
click at [595, 34] on icon at bounding box center [597, 34] width 10 height 10
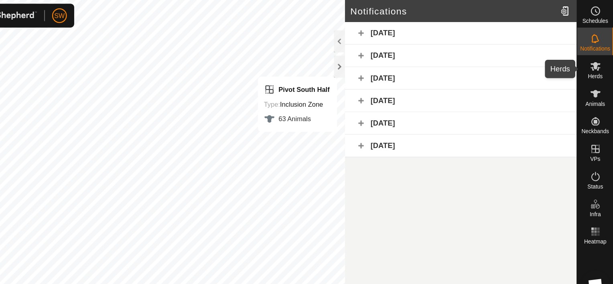
click at [598, 59] on icon at bounding box center [597, 58] width 9 height 8
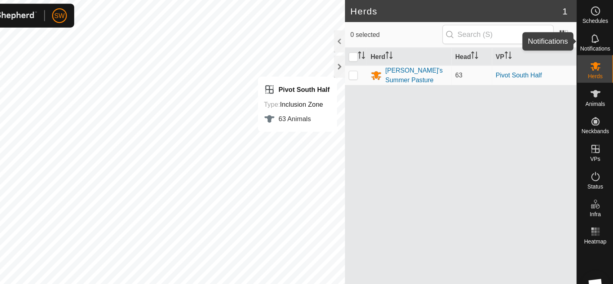
click at [589, 40] on span "Notifications" at bounding box center [597, 42] width 26 height 5
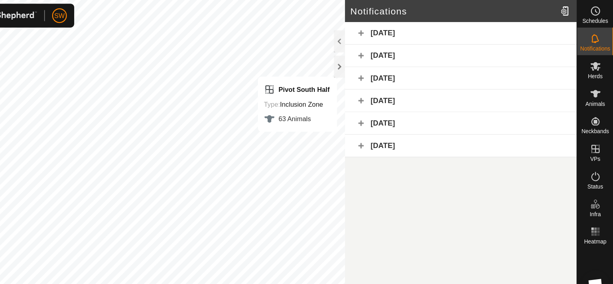
click at [528, 34] on div "[DATE]" at bounding box center [480, 29] width 202 height 20
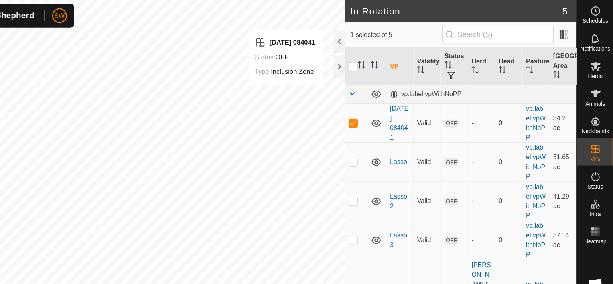
checkbox input "false"
checkbox input "true"
click at [375, 58] on div at bounding box center [374, 58] width 10 height 19
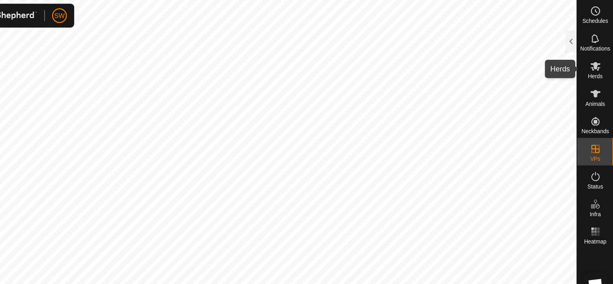
click at [596, 53] on icon at bounding box center [597, 58] width 10 height 10
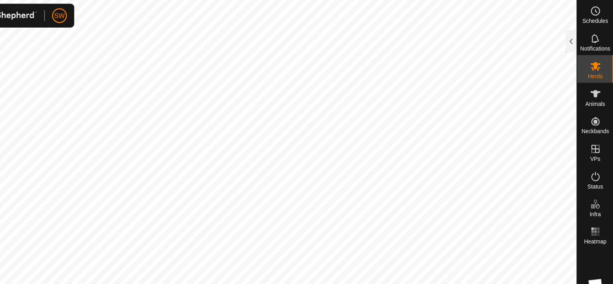
click at [596, 53] on icon at bounding box center [597, 58] width 10 height 10
click at [605, 64] on div "Herds" at bounding box center [597, 60] width 32 height 24
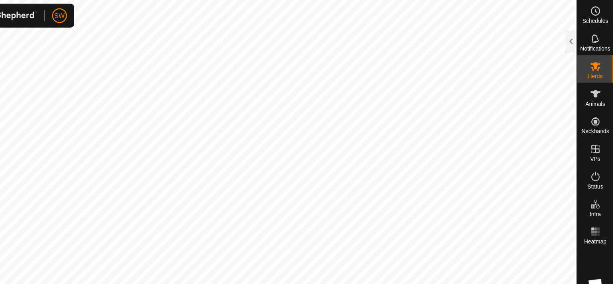
drag, startPoint x: 605, startPoint y: 64, endPoint x: 592, endPoint y: 63, distance: 13.3
click at [592, 63] on div "Herds" at bounding box center [597, 60] width 32 height 24
click at [596, 56] on icon at bounding box center [597, 58] width 9 height 8
click at [599, 60] on icon at bounding box center [597, 58] width 9 height 8
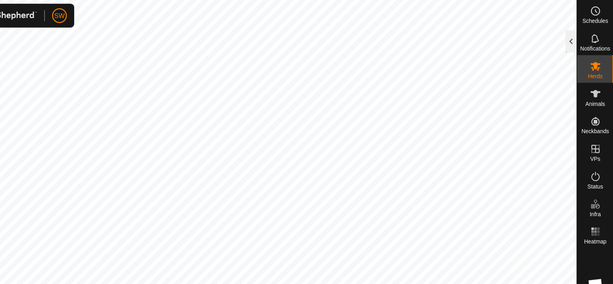
click at [580, 38] on div at bounding box center [576, 35] width 10 height 19
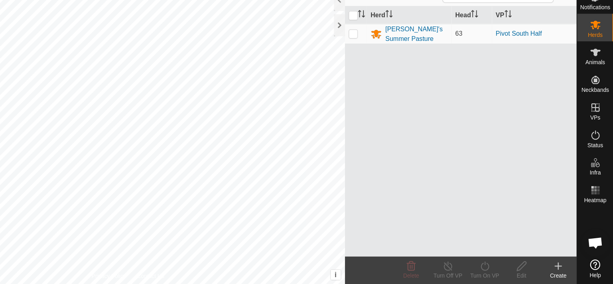
click at [562, 263] on div "Create" at bounding box center [565, 272] width 32 height 24
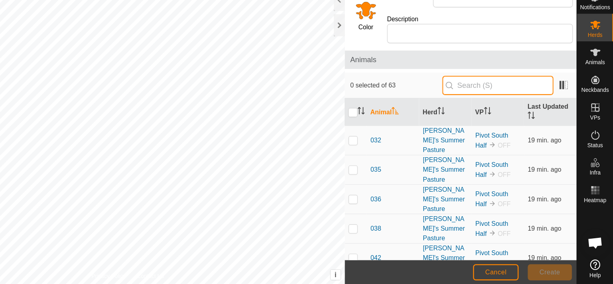
click at [520, 102] on input "text" at bounding box center [512, 110] width 97 height 17
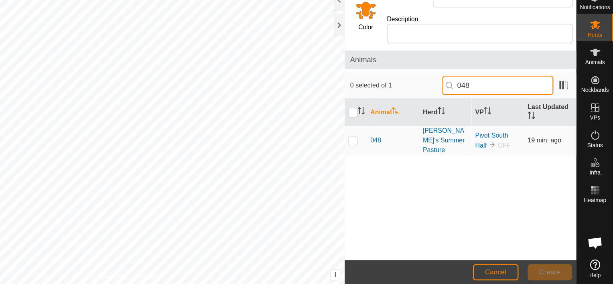
type input "048"
click at [388, 155] on p-checkbox at bounding box center [386, 158] width 8 height 6
checkbox input "true"
click at [499, 102] on input "048" at bounding box center [512, 110] width 97 height 17
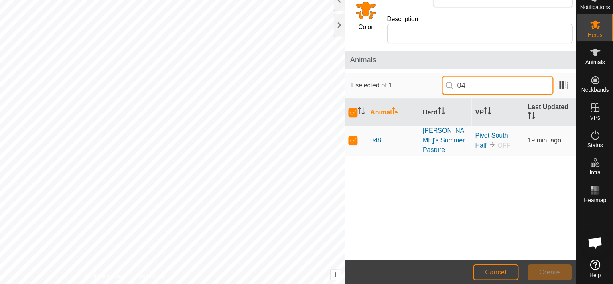
type input "0"
checkbox input "false"
type input "352"
click at [390, 146] on td at bounding box center [388, 159] width 19 height 26
checkbox input "true"
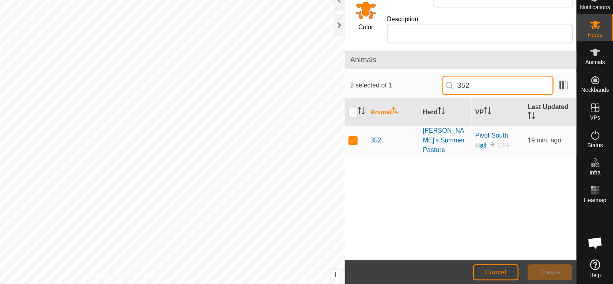
click at [495, 102] on input "352" at bounding box center [512, 110] width 97 height 17
type input "3"
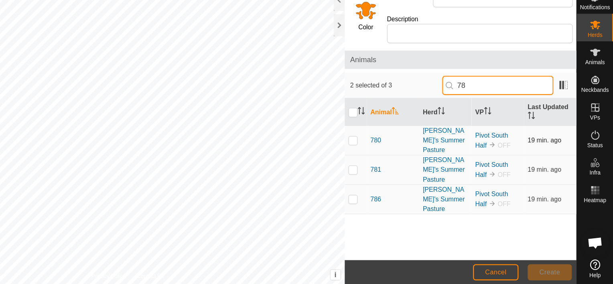
type input "78"
click at [385, 155] on p-checkbox at bounding box center [386, 158] width 8 height 6
checkbox input "true"
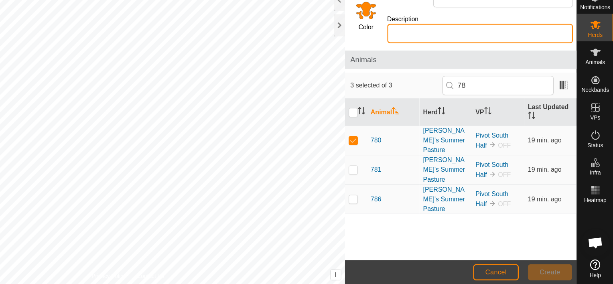
click at [491, 63] on input "Description" at bounding box center [497, 65] width 162 height 17
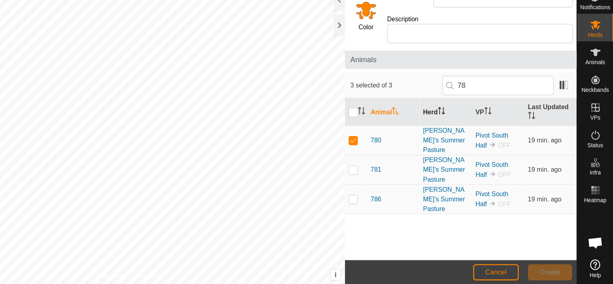
drag, startPoint x: 486, startPoint y: 47, endPoint x: 478, endPoint y: 133, distance: 86.6
drag, startPoint x: 478, startPoint y: 133, endPoint x: 438, endPoint y: 63, distance: 80.8
drag, startPoint x: 438, startPoint y: 63, endPoint x: 426, endPoint y: 45, distance: 20.9
click at [426, 45] on div "Herd Name" at bounding box center [496, 33] width 168 height 23
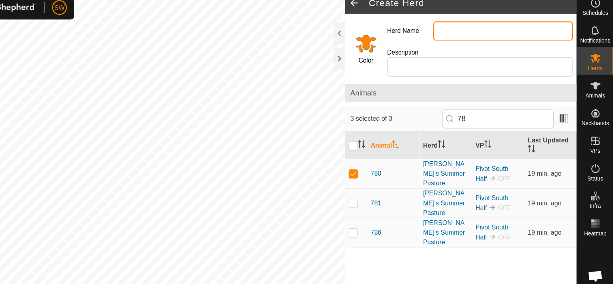
click at [471, 32] on input "Herd Name" at bounding box center [517, 34] width 122 height 17
type input "Cattle out"
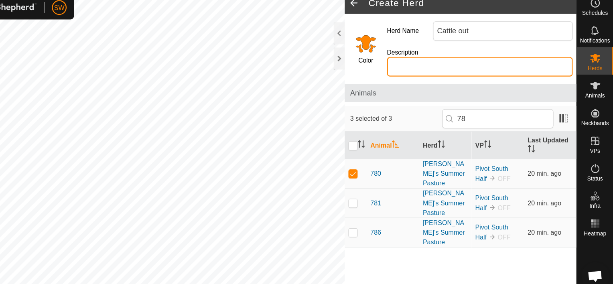
click at [477, 65] on input "Description" at bounding box center [497, 65] width 162 height 17
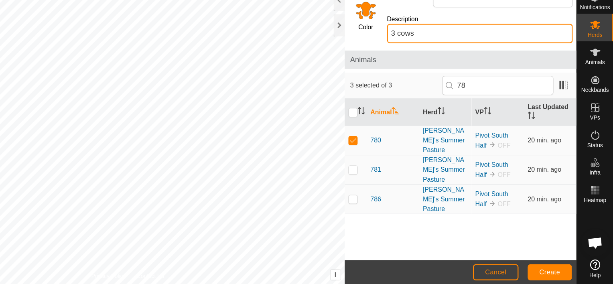
type input "3 cows"
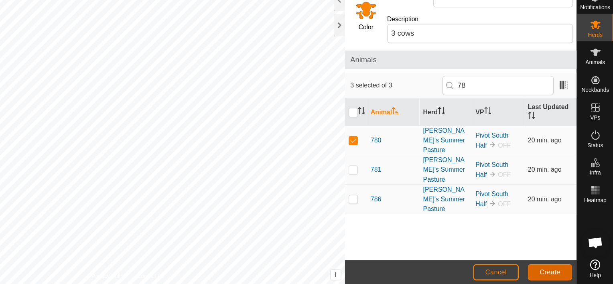
click at [554, 270] on span "Create" at bounding box center [558, 273] width 18 height 6
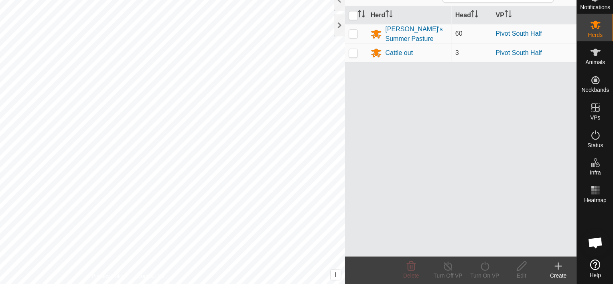
click at [387, 82] on p-checkbox at bounding box center [386, 82] width 8 height 6
checkbox input "true"
click at [509, 267] on turn-on-svg-icon at bounding box center [500, 269] width 32 height 10
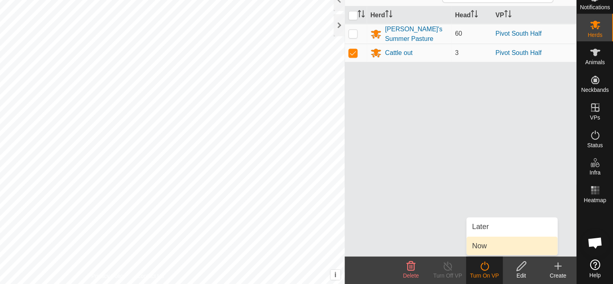
click at [501, 247] on link "Now" at bounding box center [524, 251] width 79 height 16
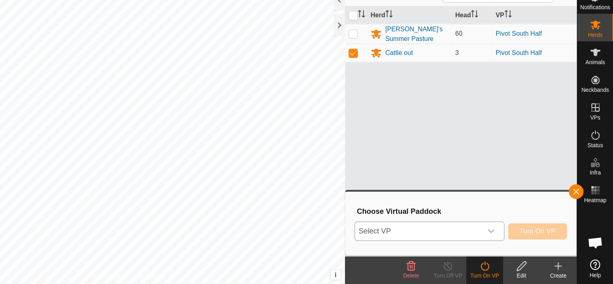
click at [495, 235] on span "Select VP" at bounding box center [442, 238] width 111 height 16
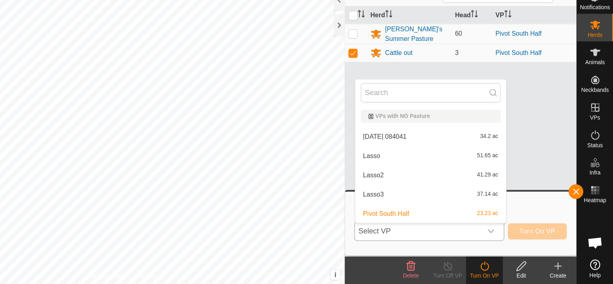
drag, startPoint x: 480, startPoint y: 203, endPoint x: 403, endPoint y: 208, distance: 76.4
click at [403, 208] on li "Lasso3 37.14 ac" at bounding box center [454, 206] width 132 height 16
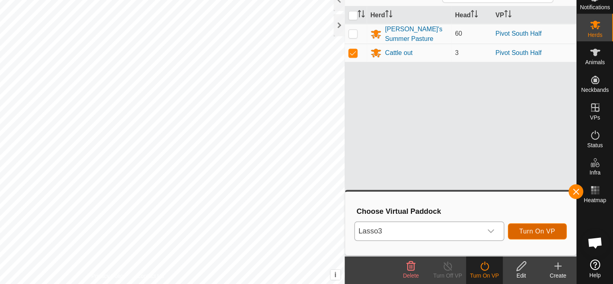
click at [531, 239] on button "Turn On VP" at bounding box center [546, 238] width 51 height 14
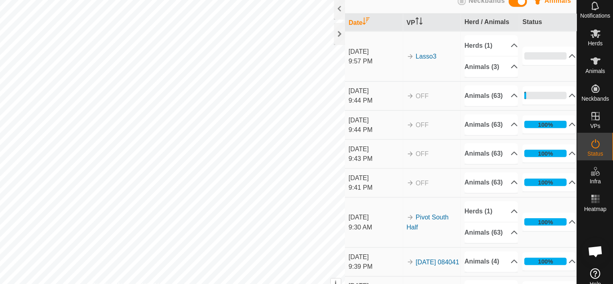
click at [472, 93] on td "Lasso3" at bounding box center [454, 78] width 51 height 44
click at [597, 57] on icon at bounding box center [597, 58] width 9 height 8
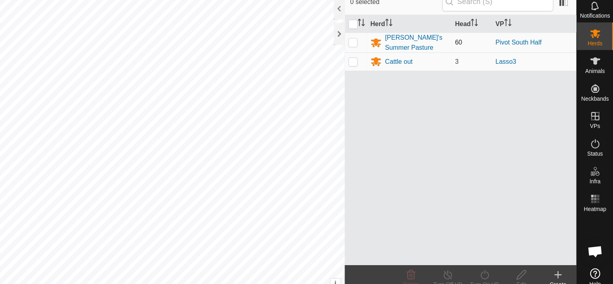
click at [387, 67] on p-checkbox at bounding box center [386, 65] width 8 height 6
checkbox input "true"
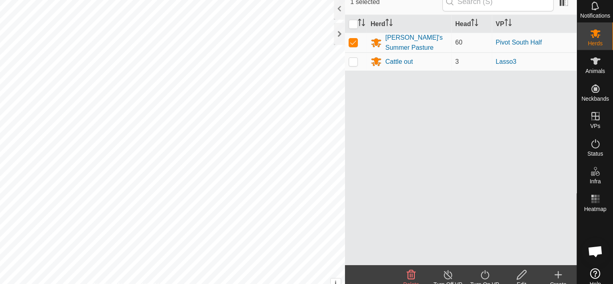
click at [497, 268] on icon at bounding box center [501, 269] width 10 height 10
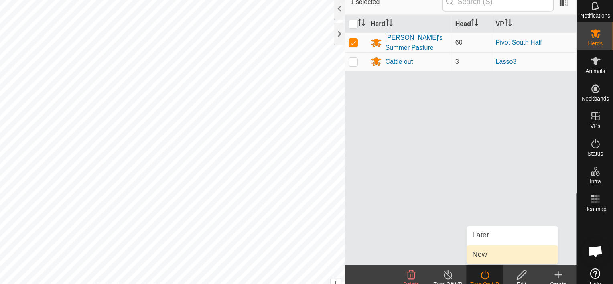
click at [511, 254] on link "Now" at bounding box center [524, 251] width 79 height 16
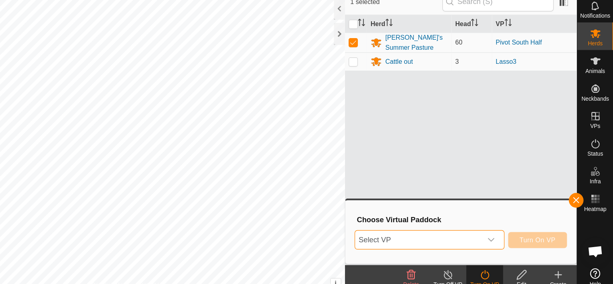
click at [491, 235] on span "Select VP" at bounding box center [442, 238] width 111 height 16
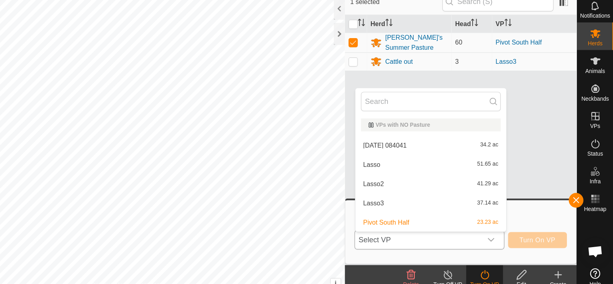
click at [482, 221] on li "Pivot South Half 23.23 ac" at bounding box center [454, 223] width 132 height 16
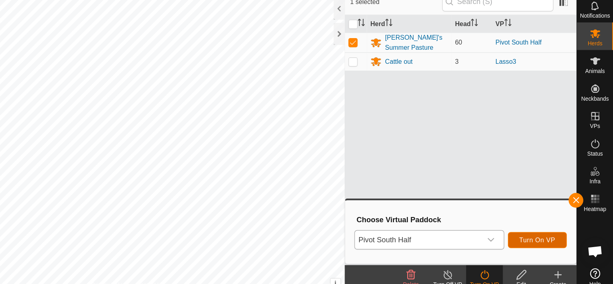
click at [529, 234] on button "Turn On VP" at bounding box center [546, 238] width 51 height 14
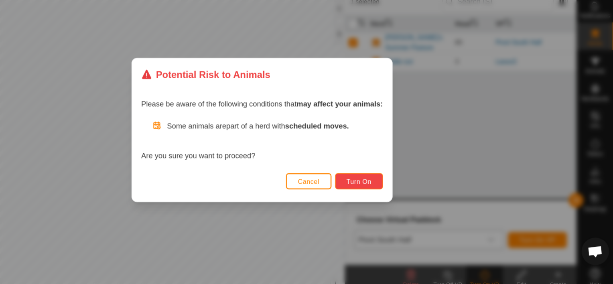
click at [385, 187] on span "Turn On" at bounding box center [391, 187] width 22 height 6
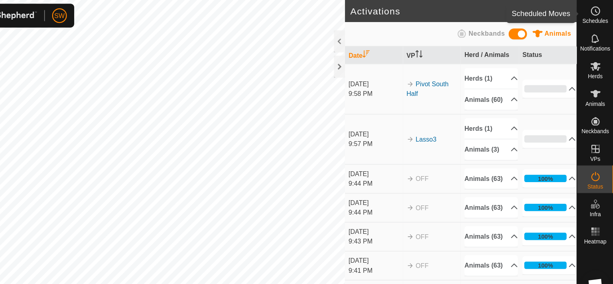
click at [592, 17] on span "Schedules" at bounding box center [597, 18] width 22 height 5
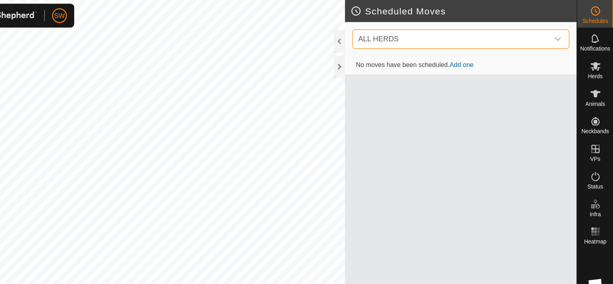
click at [553, 35] on span "ALL HERDS" at bounding box center [471, 34] width 169 height 16
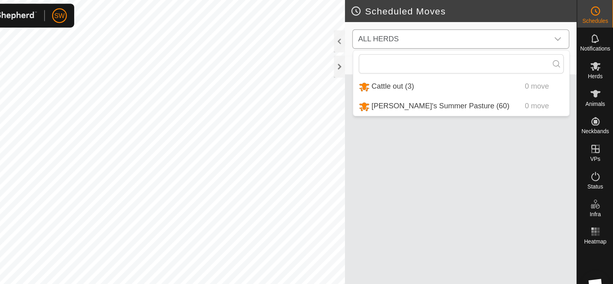
click at [510, 88] on li "[PERSON_NAME]'s Summer Pasture (60) 0 move" at bounding box center [480, 93] width 189 height 16
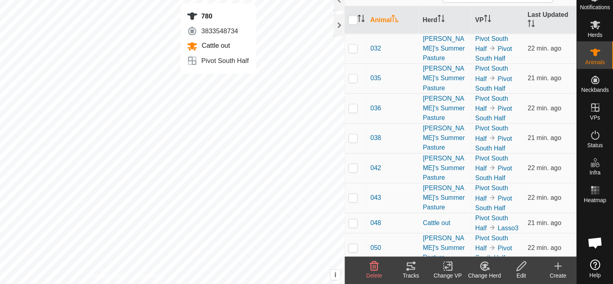
checkbox input "false"
checkbox input "true"
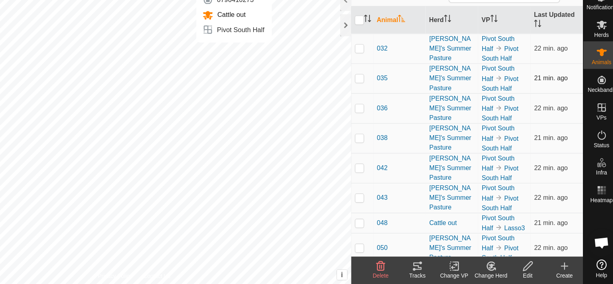
checkbox input "true"
checkbox input "false"
checkbox input "true"
click at [374, 67] on div at bounding box center [374, 58] width 10 height 19
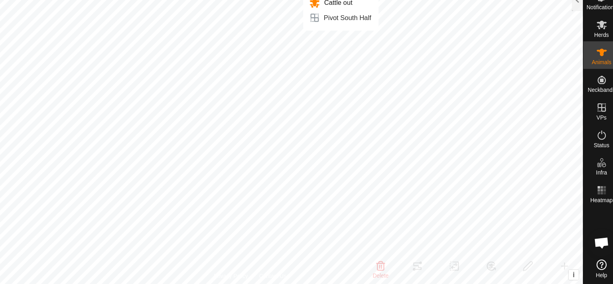
checkbox input "true"
checkbox input "false"
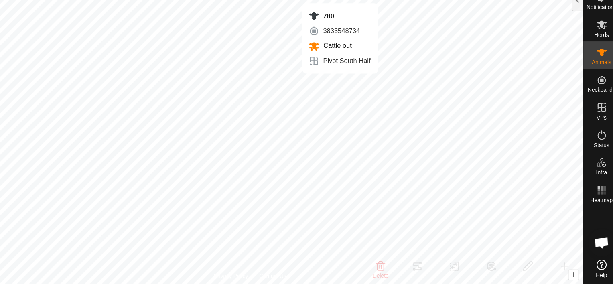
checkbox input "false"
checkbox input "true"
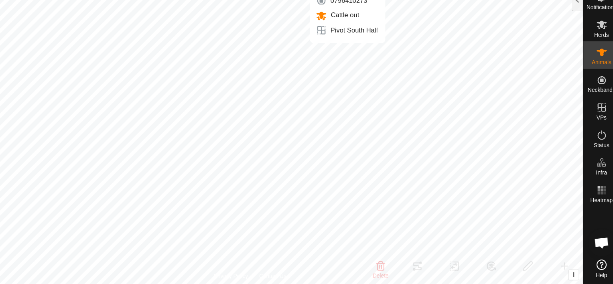
click at [372, 62] on div "352 0796410273 Cattle out Pivot South Half + – ⇧ i This application includes HE…" at bounding box center [290, 142] width 581 height 284
click at [593, 83] on icon at bounding box center [597, 82] width 10 height 10
click at [595, 61] on icon at bounding box center [597, 58] width 9 height 8
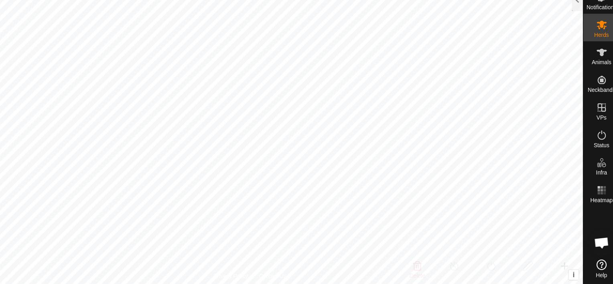
drag, startPoint x: 596, startPoint y: 61, endPoint x: 594, endPoint y: 55, distance: 6.0
click at [594, 55] on icon at bounding box center [597, 58] width 10 height 10
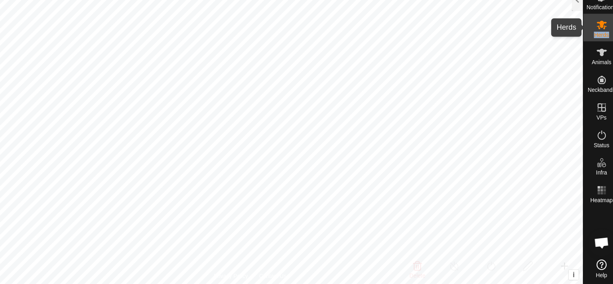
click at [597, 65] on span "Herds" at bounding box center [596, 66] width 13 height 5
click at [576, 37] on div at bounding box center [576, 35] width 10 height 19
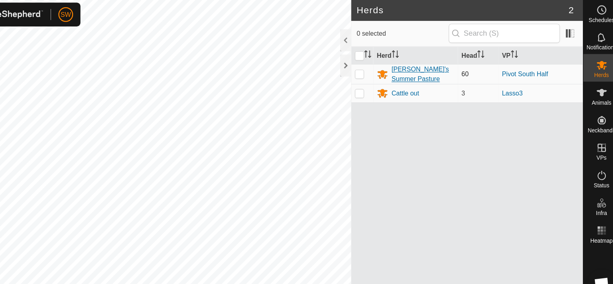
click at [448, 62] on div "[PERSON_NAME]'s Summer Pasture" at bounding box center [441, 65] width 55 height 17
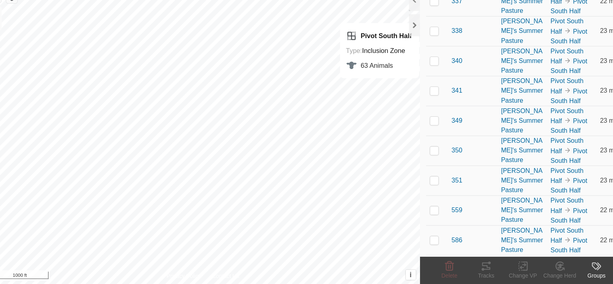
scroll to position [1120, 0]
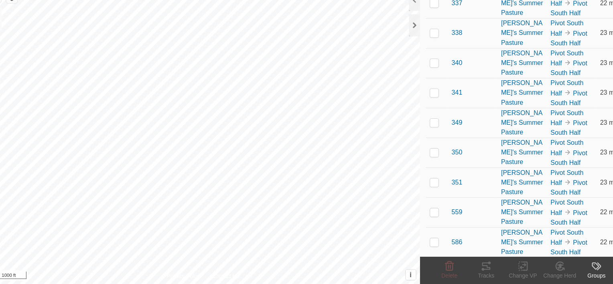
drag, startPoint x: 23, startPoint y: 37, endPoint x: 19, endPoint y: 36, distance: 4.2
click at [19, 36] on button "button" at bounding box center [23, 34] width 10 height 10
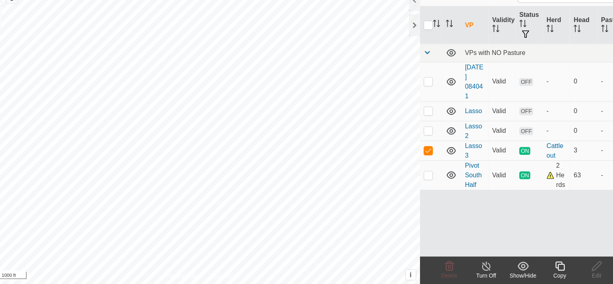
checkbox input "false"
click at [372, 55] on div at bounding box center [374, 58] width 10 height 19
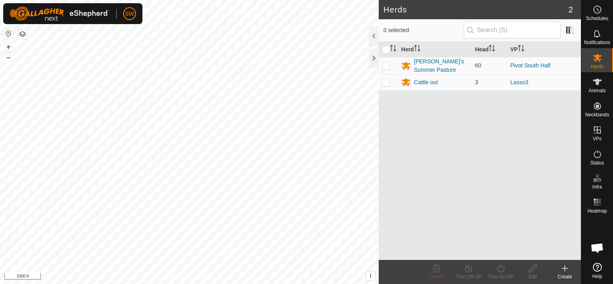
scroll to position [980, 0]
click at [390, 80] on td at bounding box center [388, 82] width 19 height 16
checkbox input "true"
click at [520, 65] on link "Pivot South Half" at bounding box center [530, 65] width 40 height 6
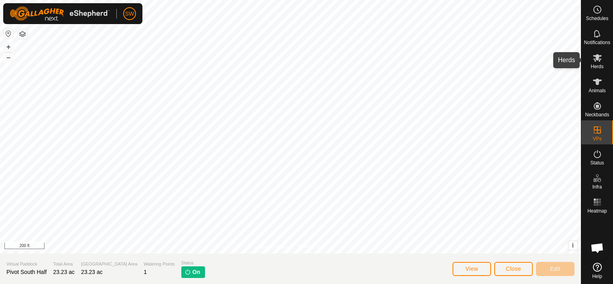
click at [604, 65] on div "Herds" at bounding box center [597, 60] width 32 height 24
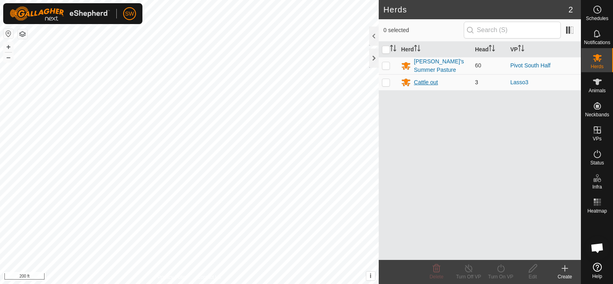
click at [428, 80] on div "Cattle out" at bounding box center [426, 82] width 24 height 8
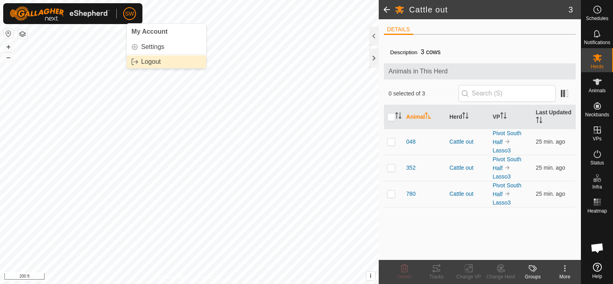
click at [154, 63] on link "Logout" at bounding box center [166, 61] width 79 height 13
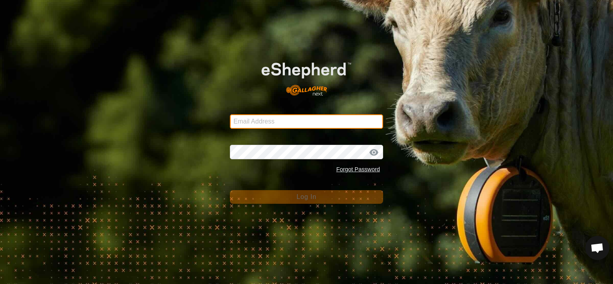
type input "[EMAIL_ADDRESS][DOMAIN_NAME]"
